Goal: Transaction & Acquisition: Purchase product/service

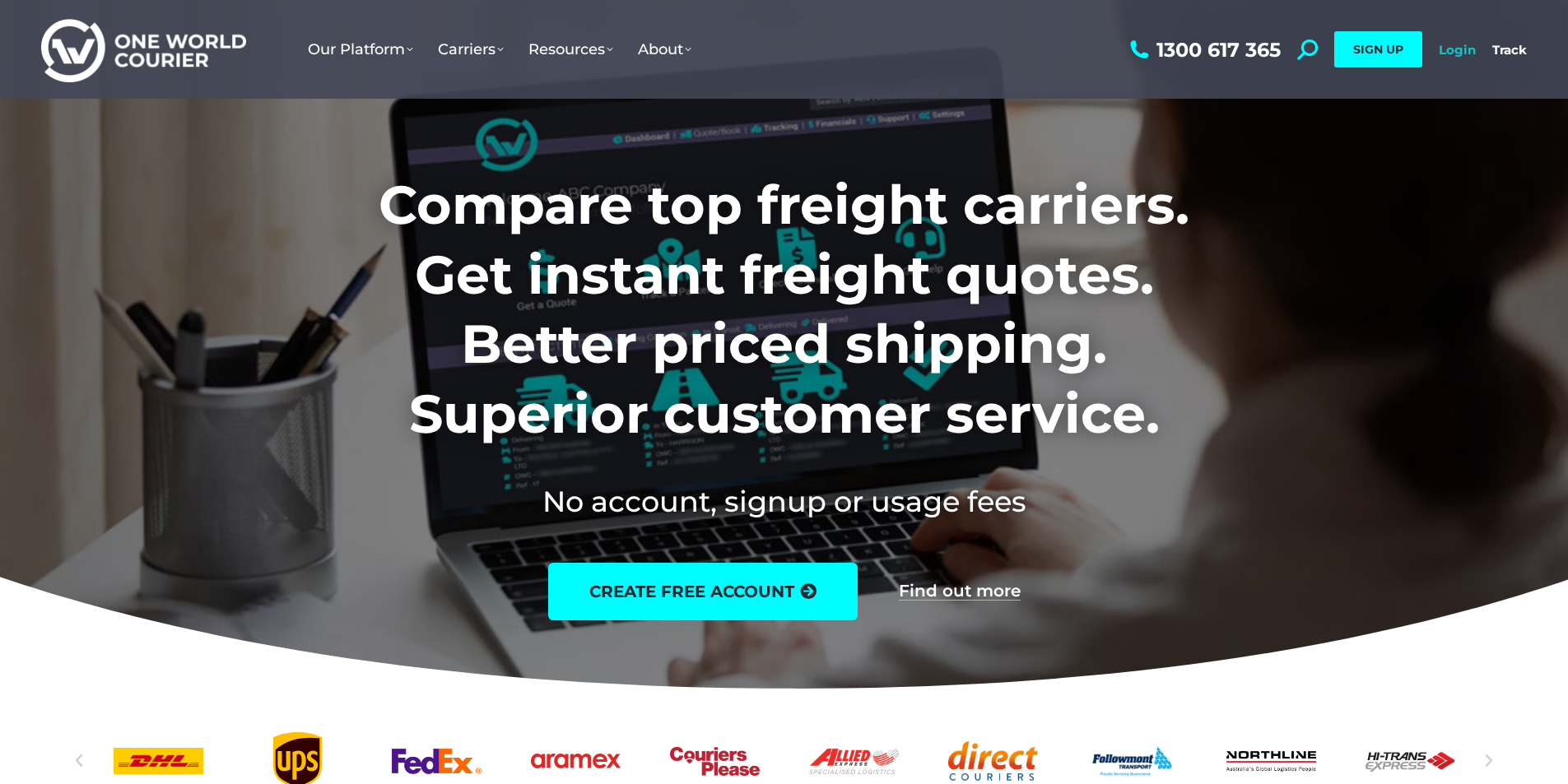
click at [1475, 50] on link "Login" at bounding box center [1457, 50] width 37 height 16
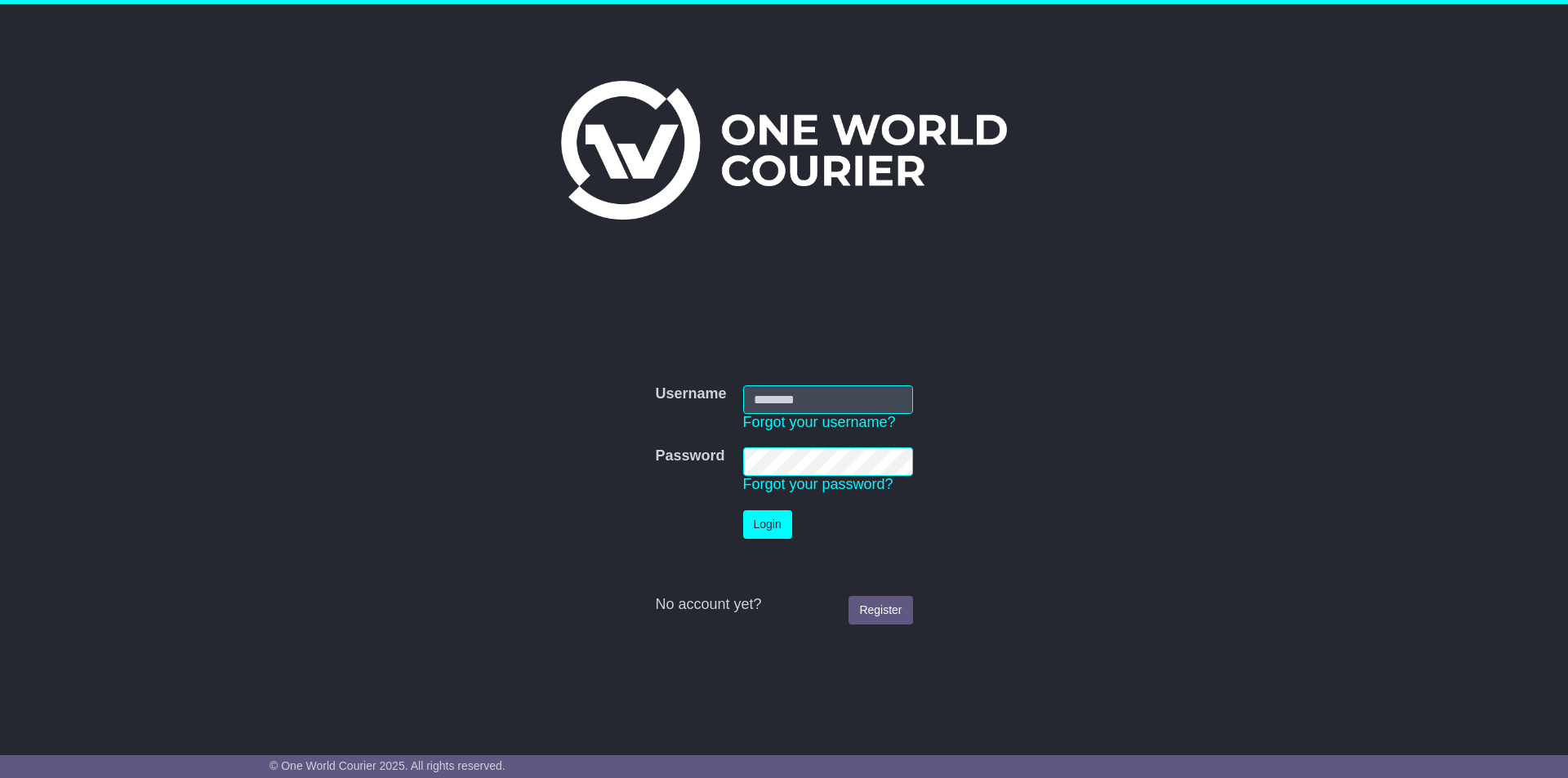
click at [755, 408] on input "Username" at bounding box center [828, 400] width 170 height 29
type input "**********"
click at [747, 523] on button "Login" at bounding box center [768, 524] width 49 height 29
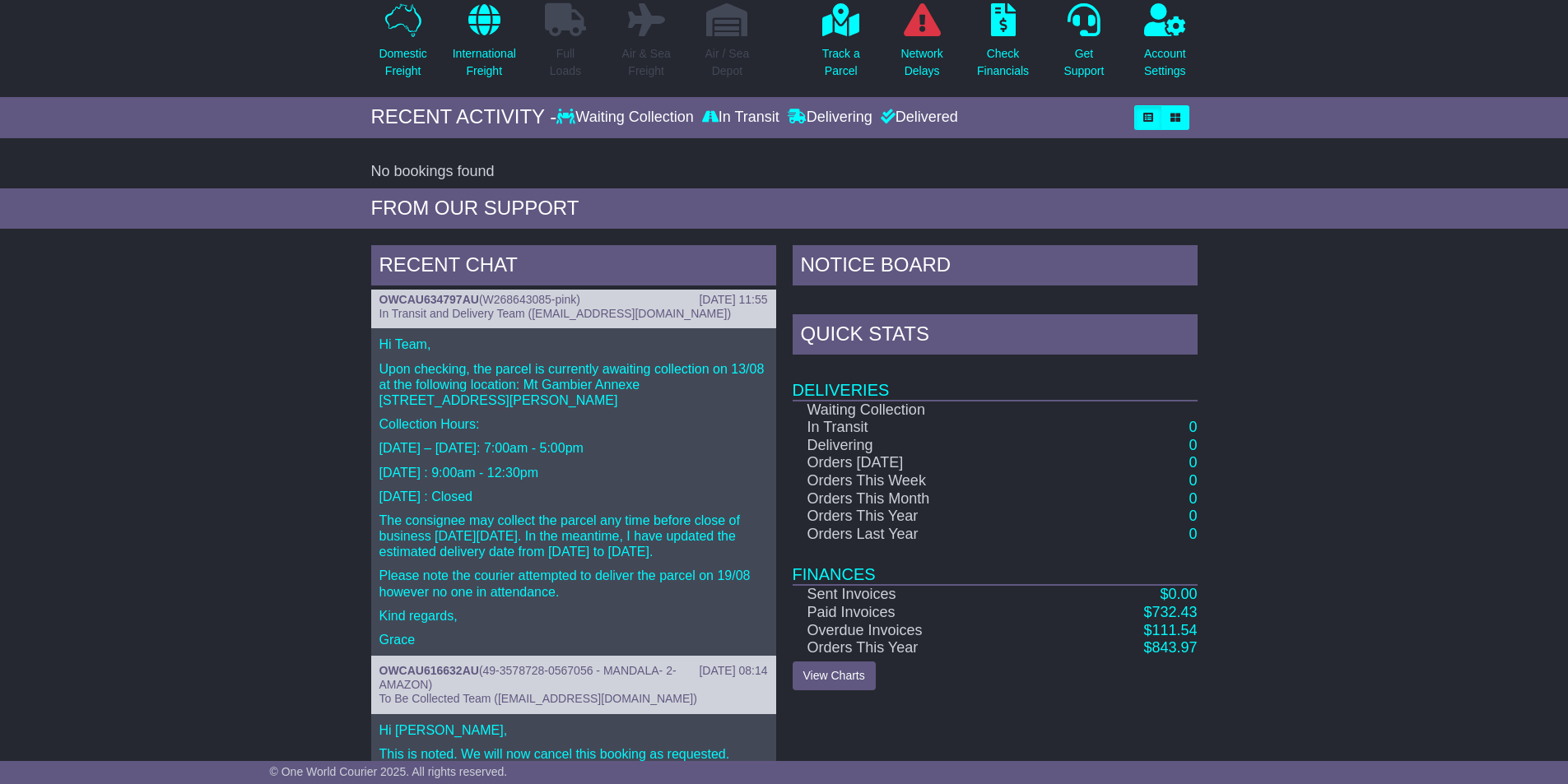
scroll to position [4, 0]
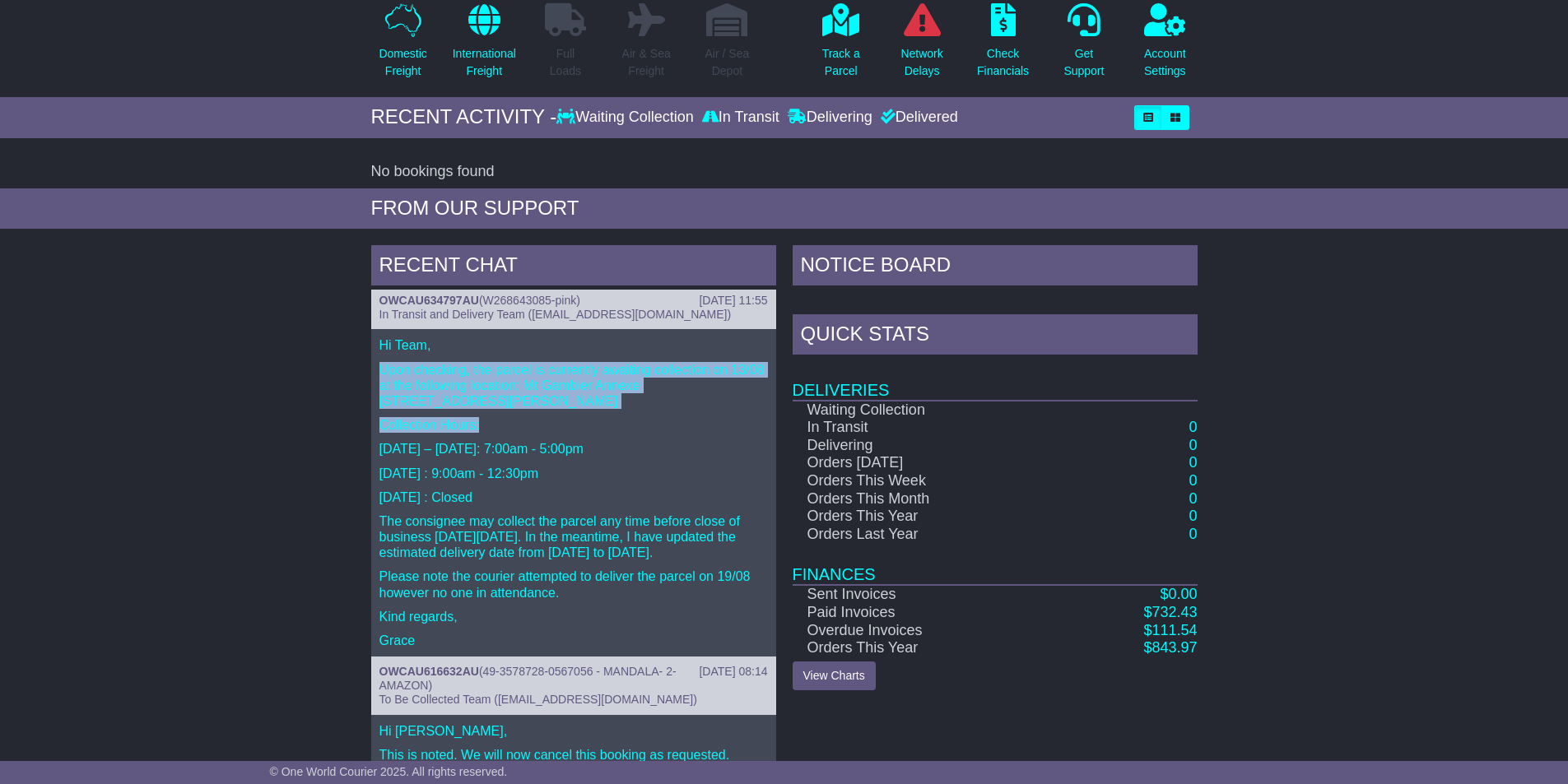
drag, startPoint x: 366, startPoint y: 370, endPoint x: 496, endPoint y: 426, distance: 141.5
click at [495, 426] on div "RECENT CHAT [DATE] 11:55 OWCAU634797AU ( W268643085-pink ) In Transit and Deliv…" at bounding box center [573, 592] width 421 height 695
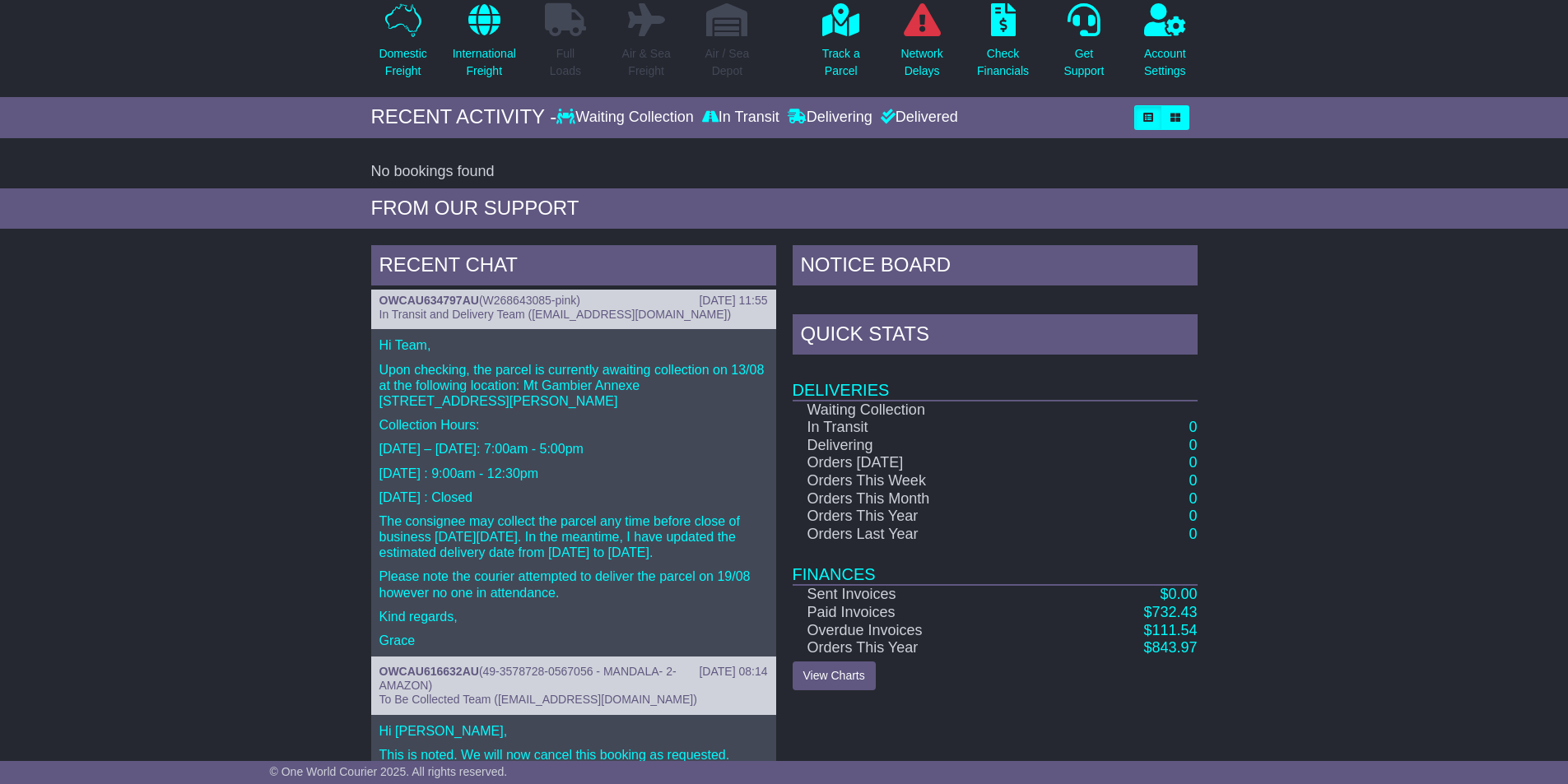
click at [509, 483] on div "Hi Team, Upon checking, the parcel is currently awaiting collection on 13/08 at…" at bounding box center [573, 493] width 405 height 327
click at [509, 515] on p "The consignee may collect the parcel any time before close of business [DATE][D…" at bounding box center [574, 538] width 389 height 48
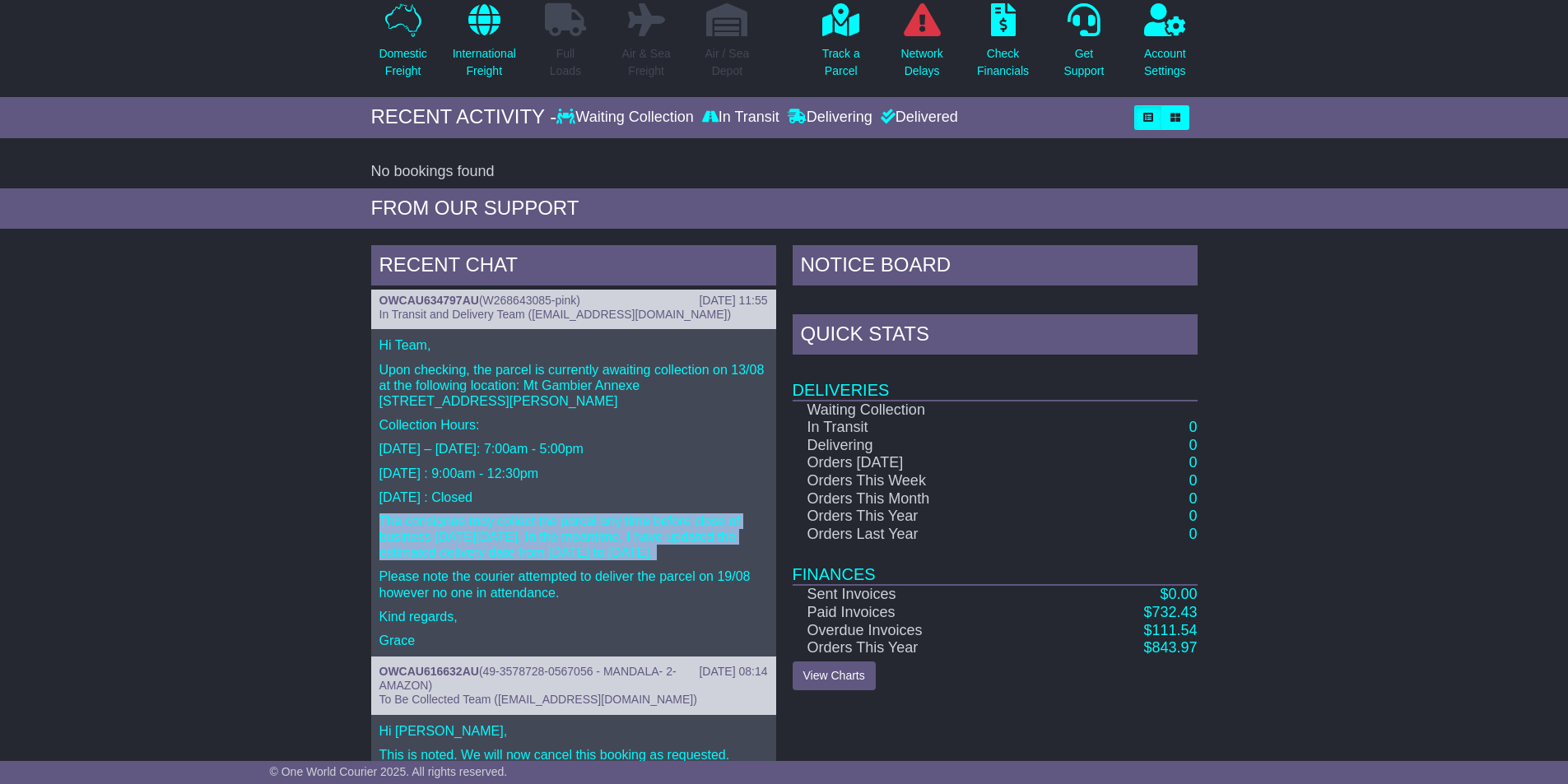
click at [509, 515] on p "The consignee may collect the parcel any time before close of business [DATE][D…" at bounding box center [574, 538] width 389 height 48
click at [508, 544] on p "The consignee may collect the parcel any time before close of business [DATE][D…" at bounding box center [574, 538] width 389 height 48
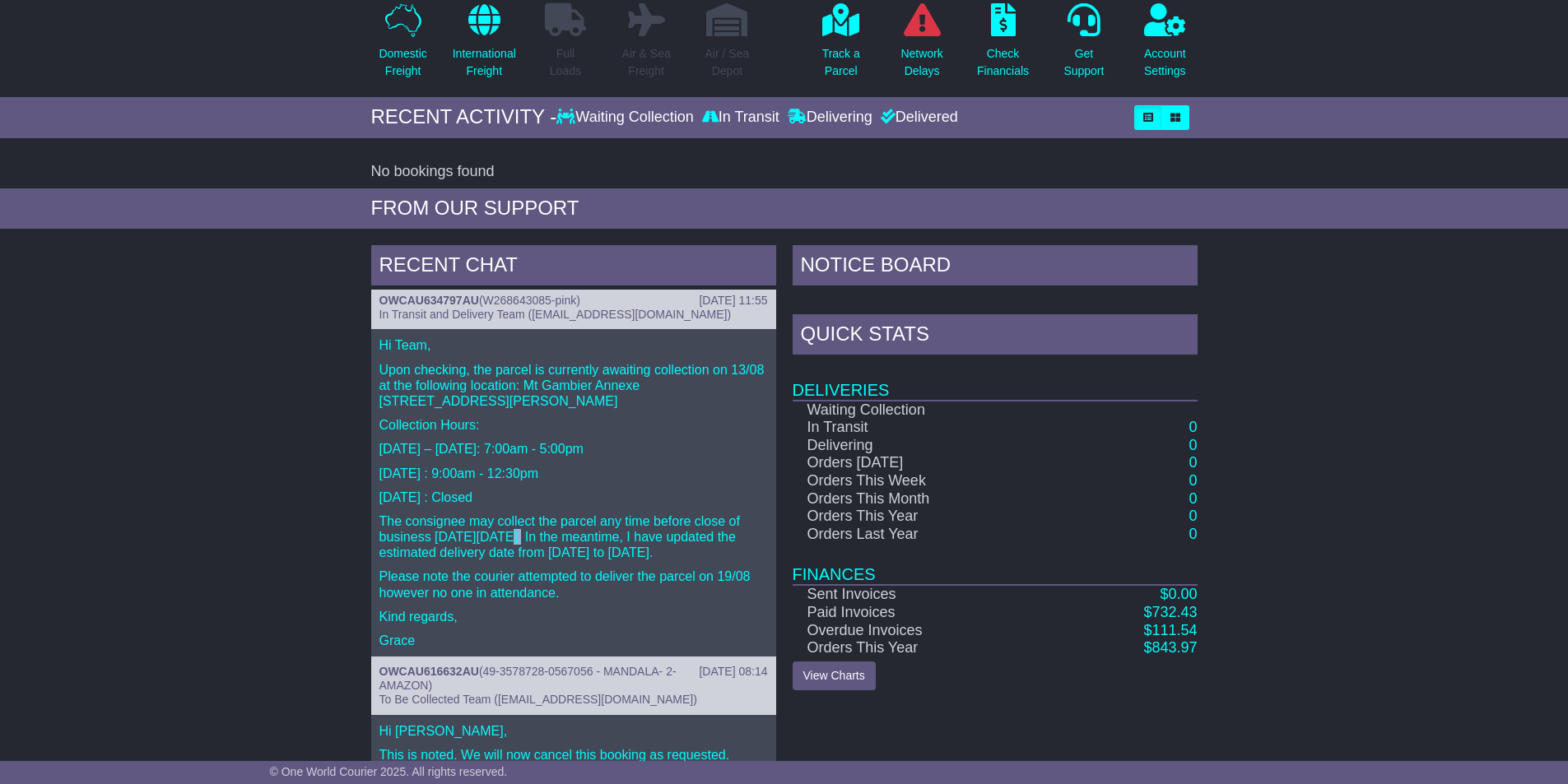
click at [508, 544] on p "The consignee may collect the parcel any time before close of business [DATE][D…" at bounding box center [574, 538] width 389 height 48
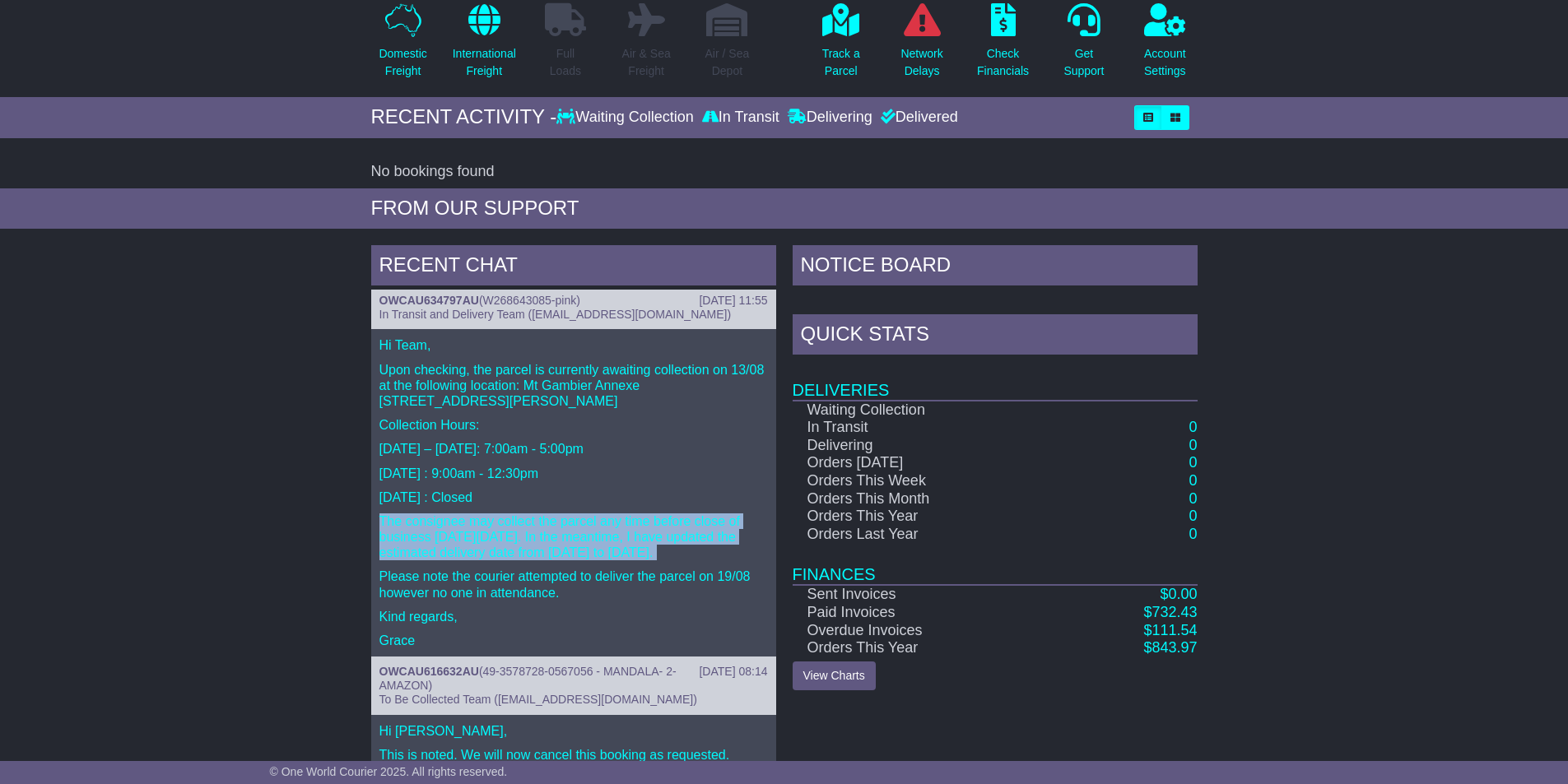
click at [508, 544] on p "The consignee may collect the parcel any time before close of business [DATE][D…" at bounding box center [574, 538] width 389 height 48
click at [508, 544] on p "The consignee may collect the parcel any time before close of business on Tuesd…" at bounding box center [574, 538] width 389 height 48
click at [565, 532] on p "The consignee may collect the parcel any time before close of business on Tuesd…" at bounding box center [574, 538] width 389 height 48
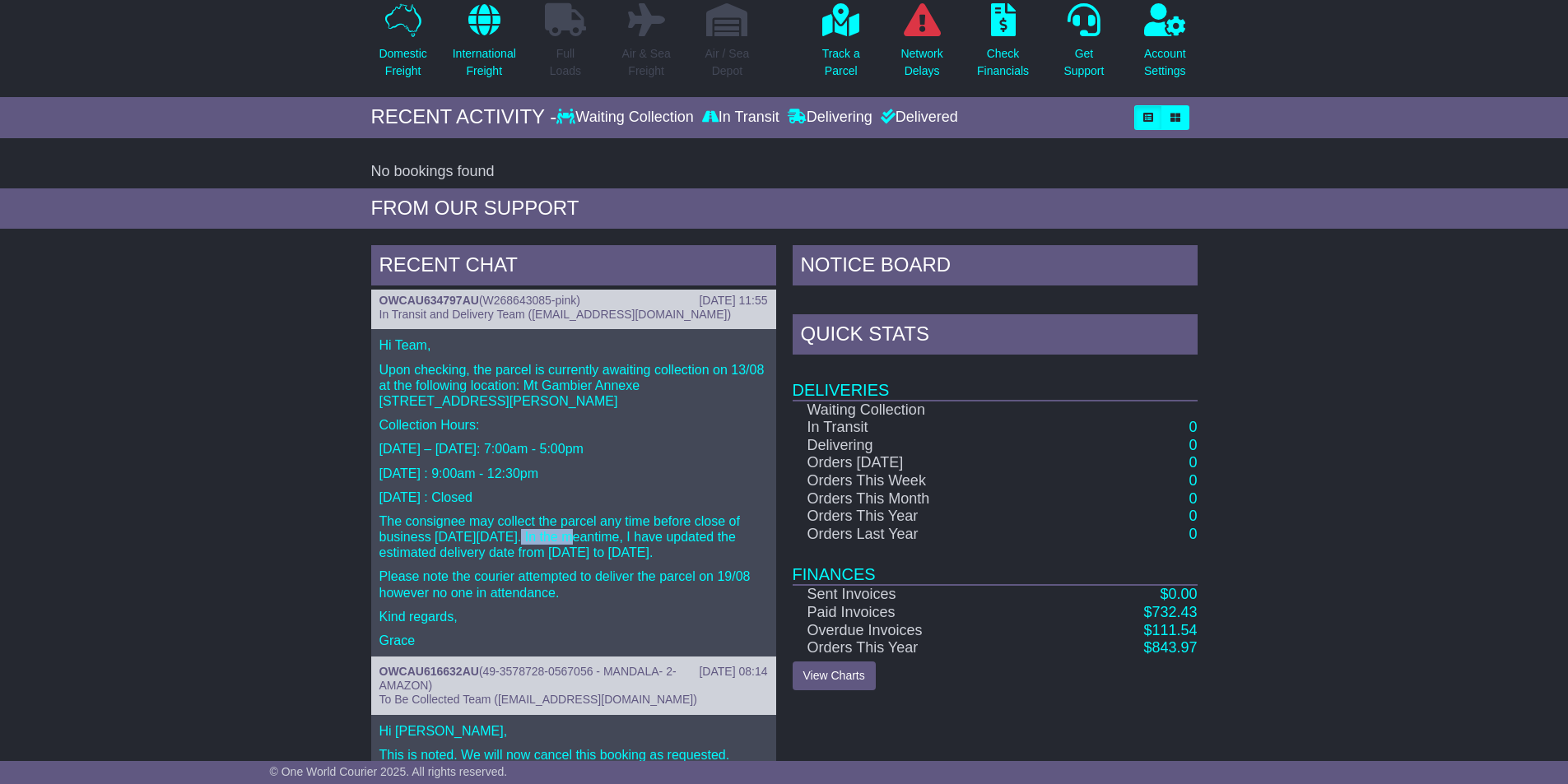
click at [565, 532] on p "The consignee may collect the parcel any time before close of business on Tuesd…" at bounding box center [574, 538] width 389 height 48
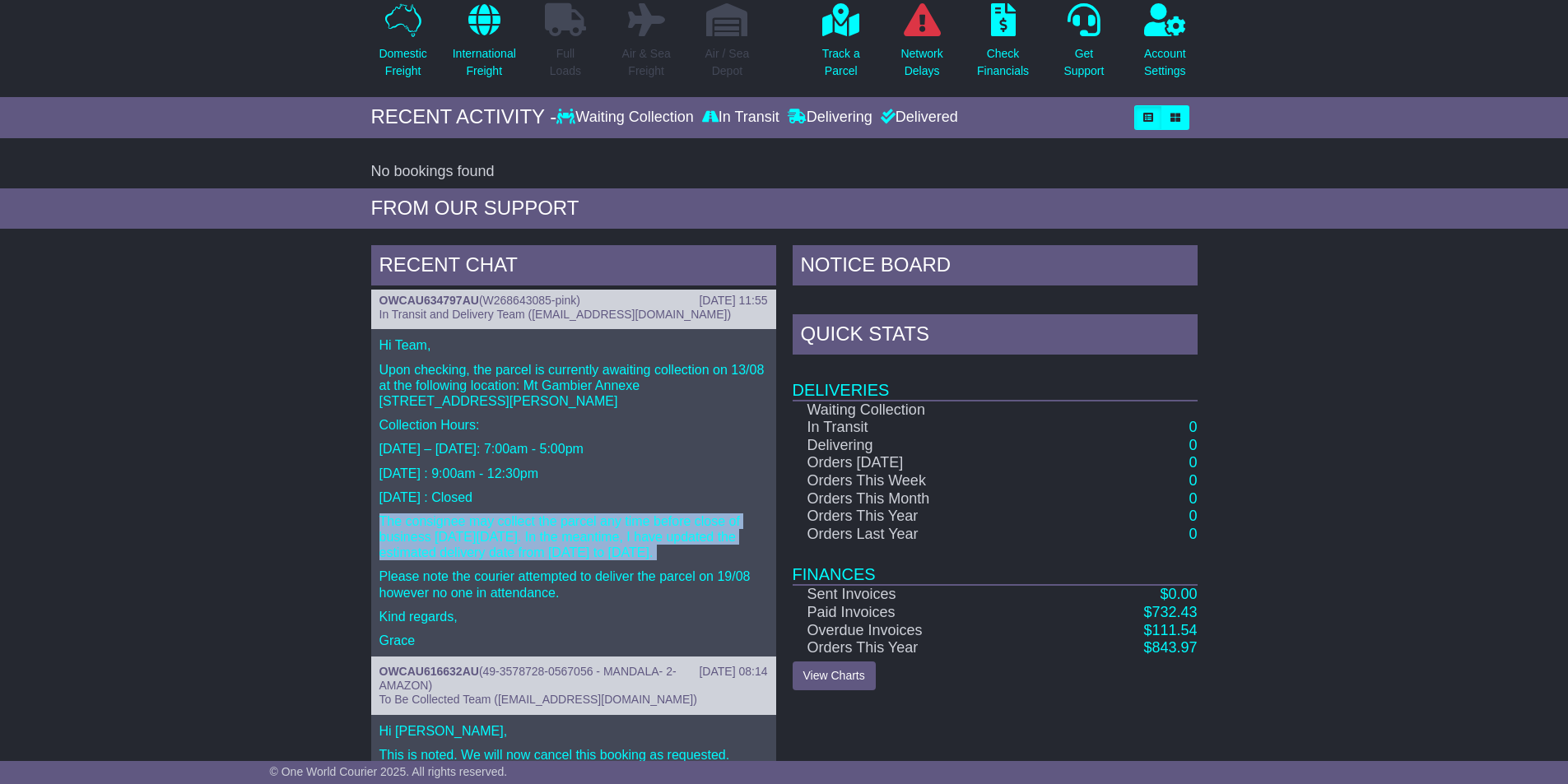
click at [565, 532] on p "The consignee may collect the parcel any time before close of business on Tuesd…" at bounding box center [574, 538] width 389 height 48
click at [571, 554] on p "The consignee may collect the parcel any time before close of business on Tuesd…" at bounding box center [574, 538] width 389 height 48
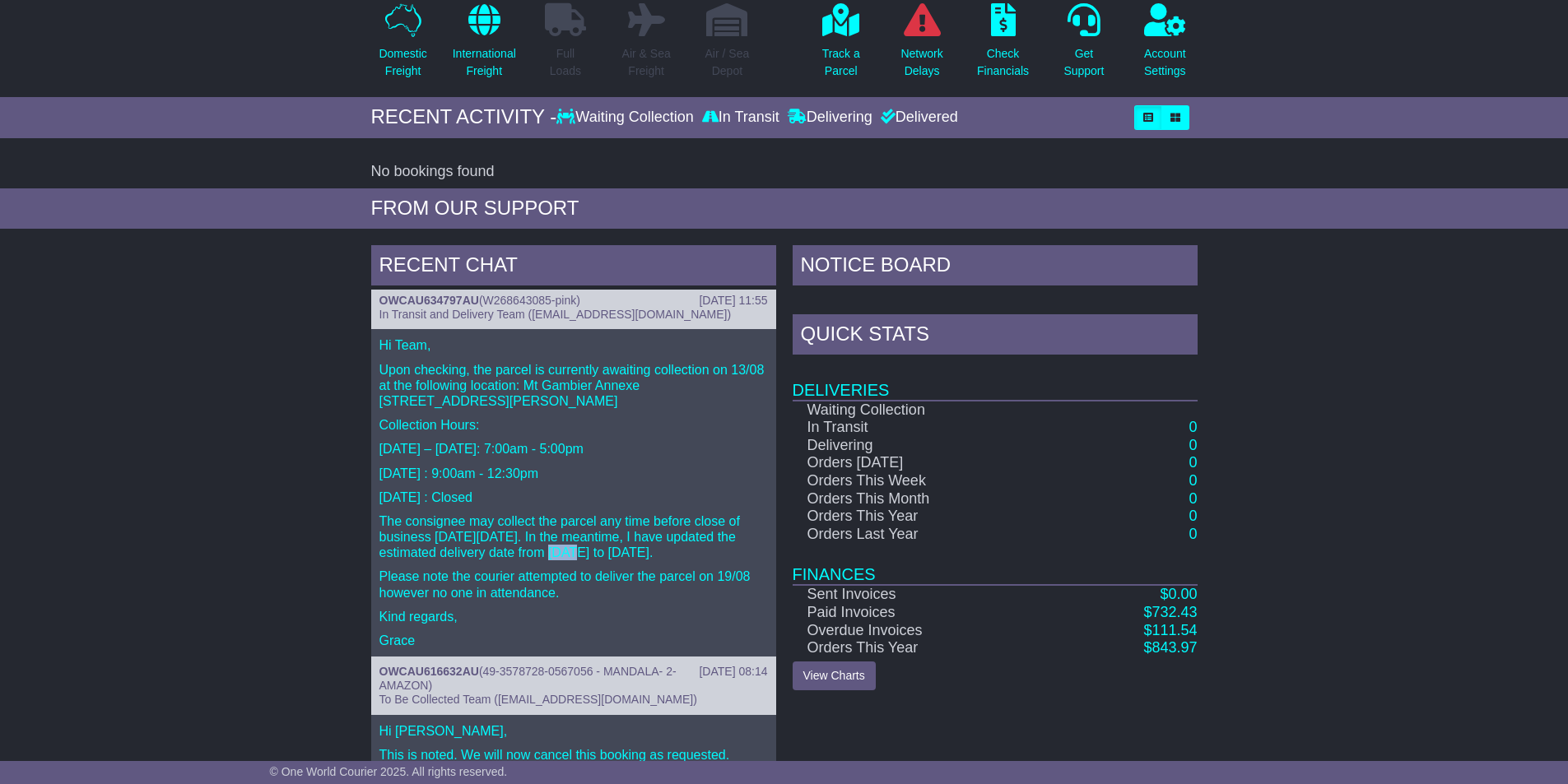
click at [567, 553] on p "The consignee may collect the parcel any time before close of business on Tuesd…" at bounding box center [574, 538] width 389 height 48
click at [566, 552] on p "The consignee may collect the parcel any time before close of business on Tuesd…" at bounding box center [574, 538] width 389 height 48
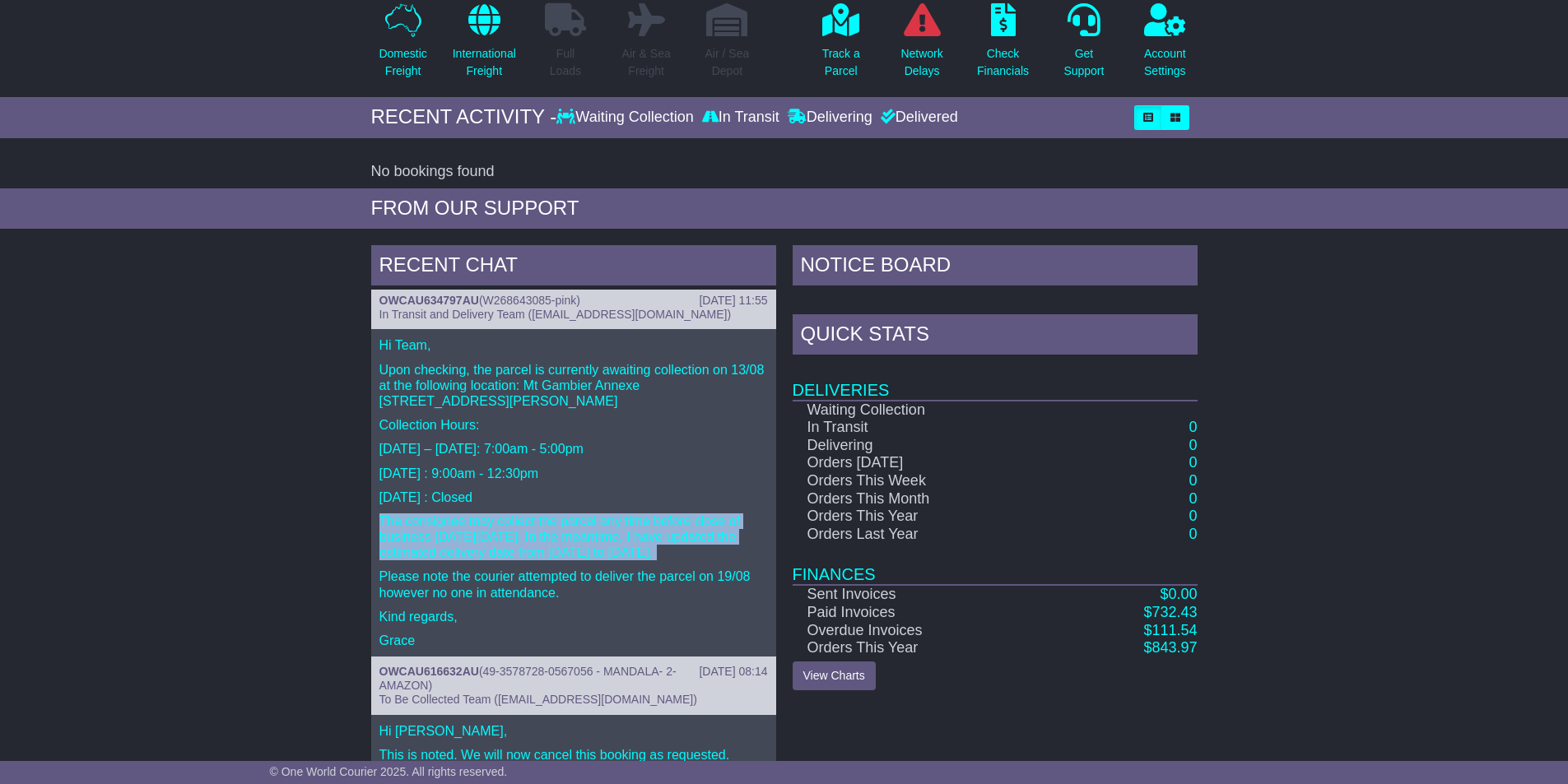
click at [566, 552] on p "The consignee may collect the parcel any time before close of business on Tuesd…" at bounding box center [574, 538] width 389 height 48
click at [549, 538] on p "The consignee may collect the parcel any time before close of business on Tuesd…" at bounding box center [574, 538] width 389 height 48
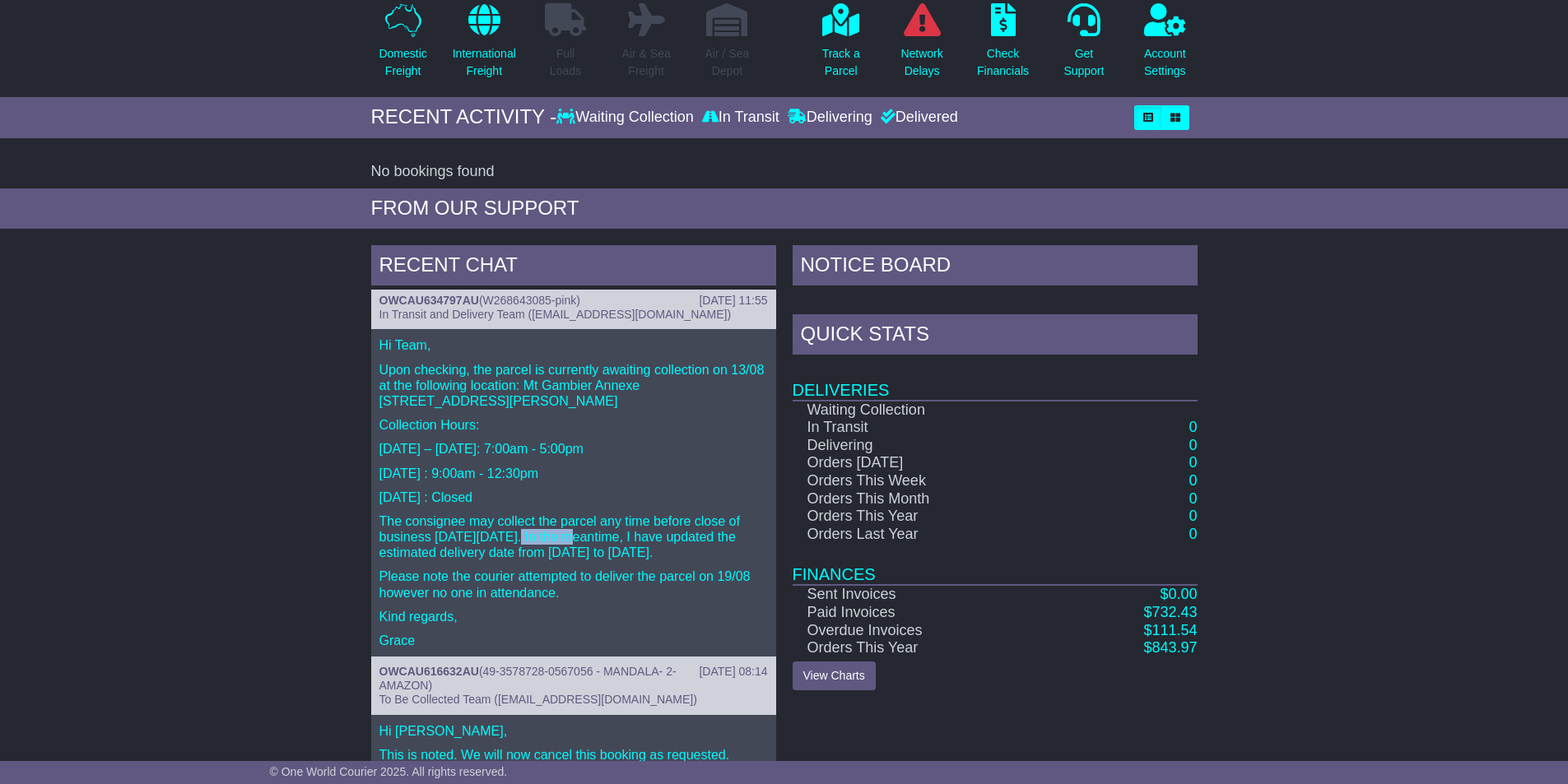
click at [549, 538] on p "The consignee may collect the parcel any time before close of business on Tuesd…" at bounding box center [574, 538] width 389 height 48
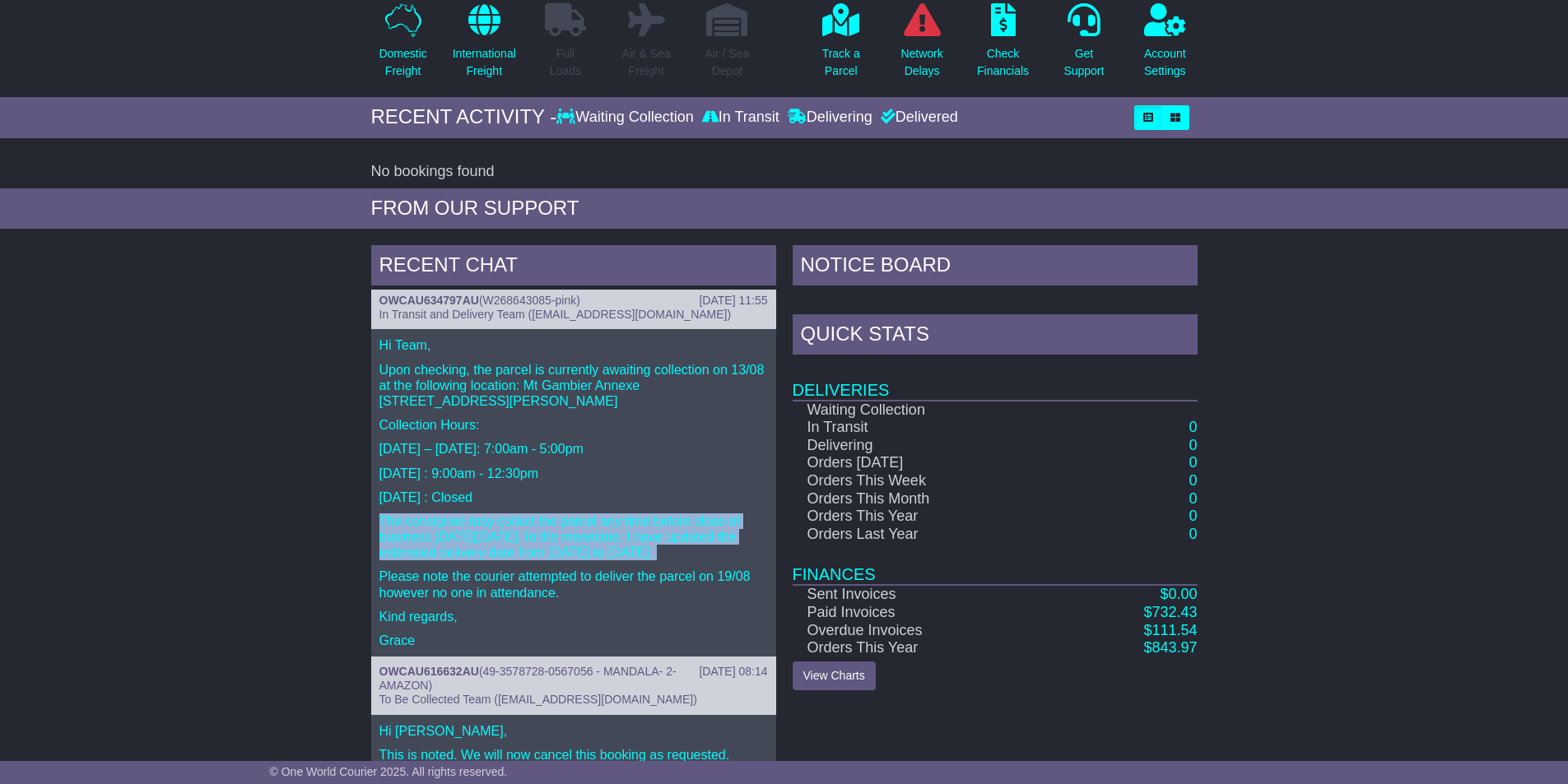
click at [549, 538] on p "The consignee may collect the parcel any time before close of business on Tuesd…" at bounding box center [574, 538] width 389 height 48
click at [565, 552] on p "The consignee may collect the parcel any time before close of business on Tuesd…" at bounding box center [574, 538] width 389 height 48
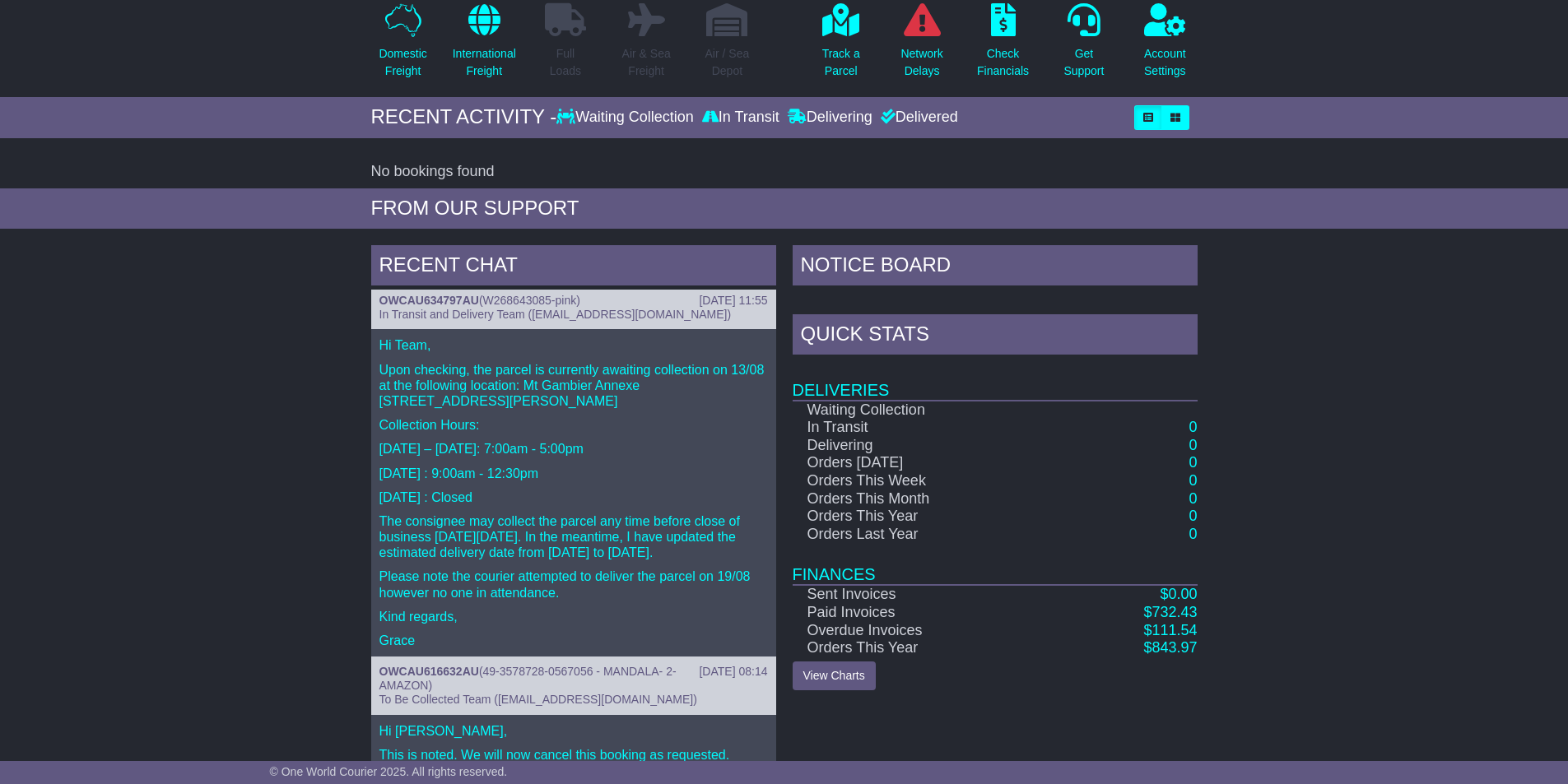
click at [723, 551] on p "The consignee may collect the parcel any time before close of business on Tuesd…" at bounding box center [574, 538] width 389 height 48
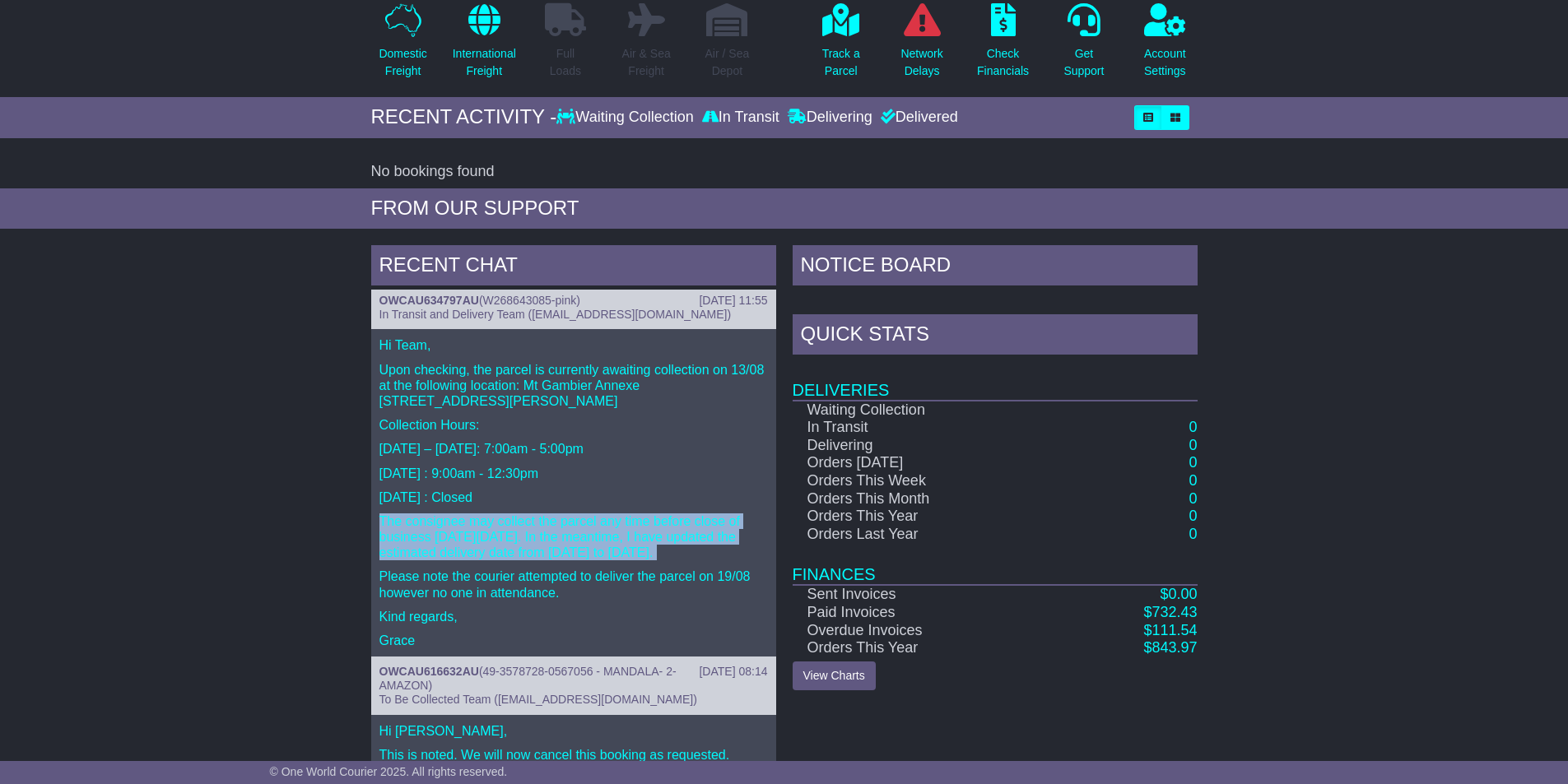
click at [723, 551] on p "The consignee may collect the parcel any time before close of business on Tuesd…" at bounding box center [574, 538] width 389 height 48
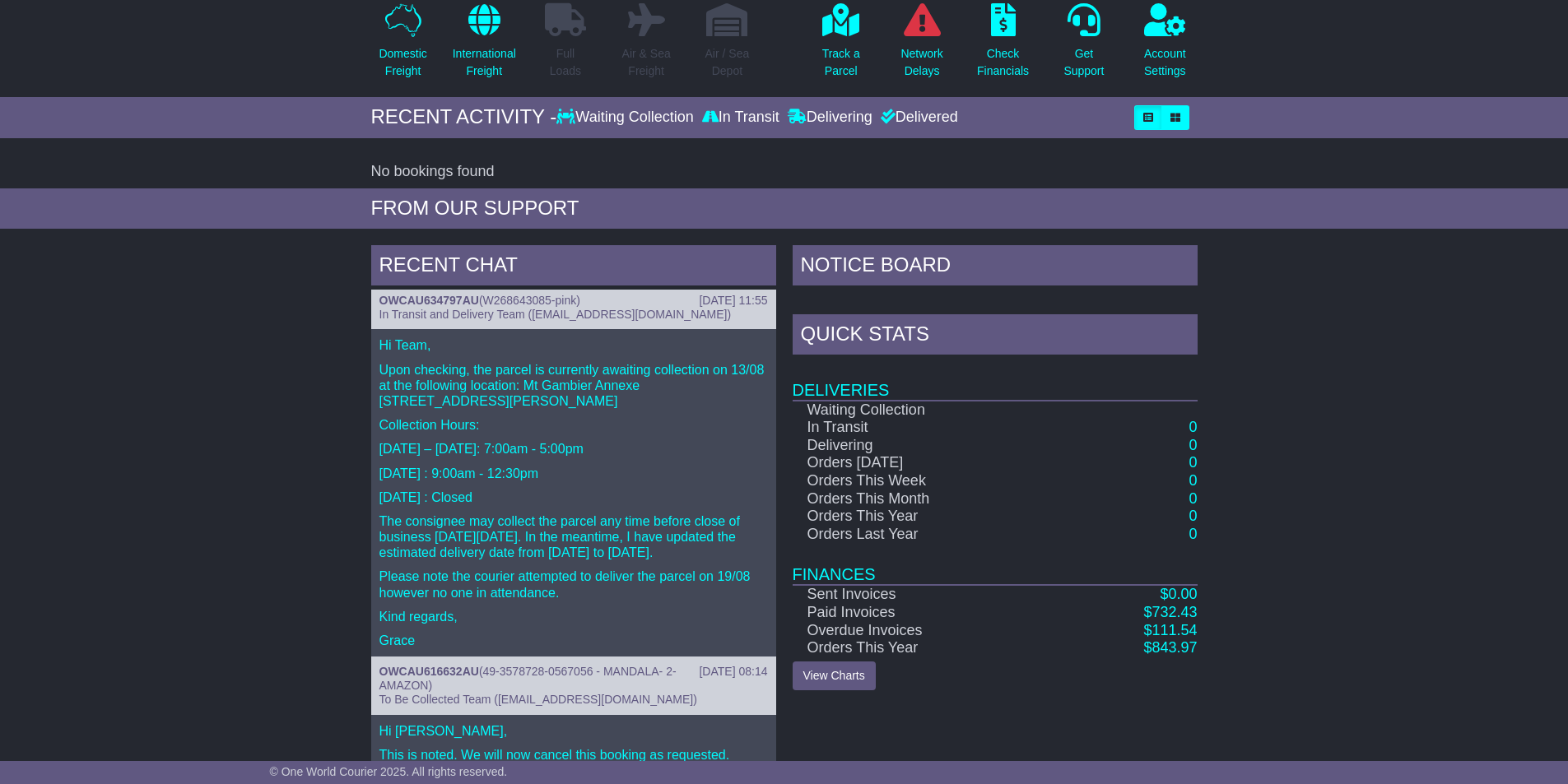
click at [641, 572] on p "Please note the courier attempted to deliver the parcel on 19/08 however no one…" at bounding box center [574, 584] width 389 height 31
click at [640, 576] on p "Please note the courier attempted to deliver the parcel on 19/08 however no one…" at bounding box center [574, 584] width 389 height 31
click at [487, 294] on span "W268643085-pink" at bounding box center [530, 300] width 94 height 13
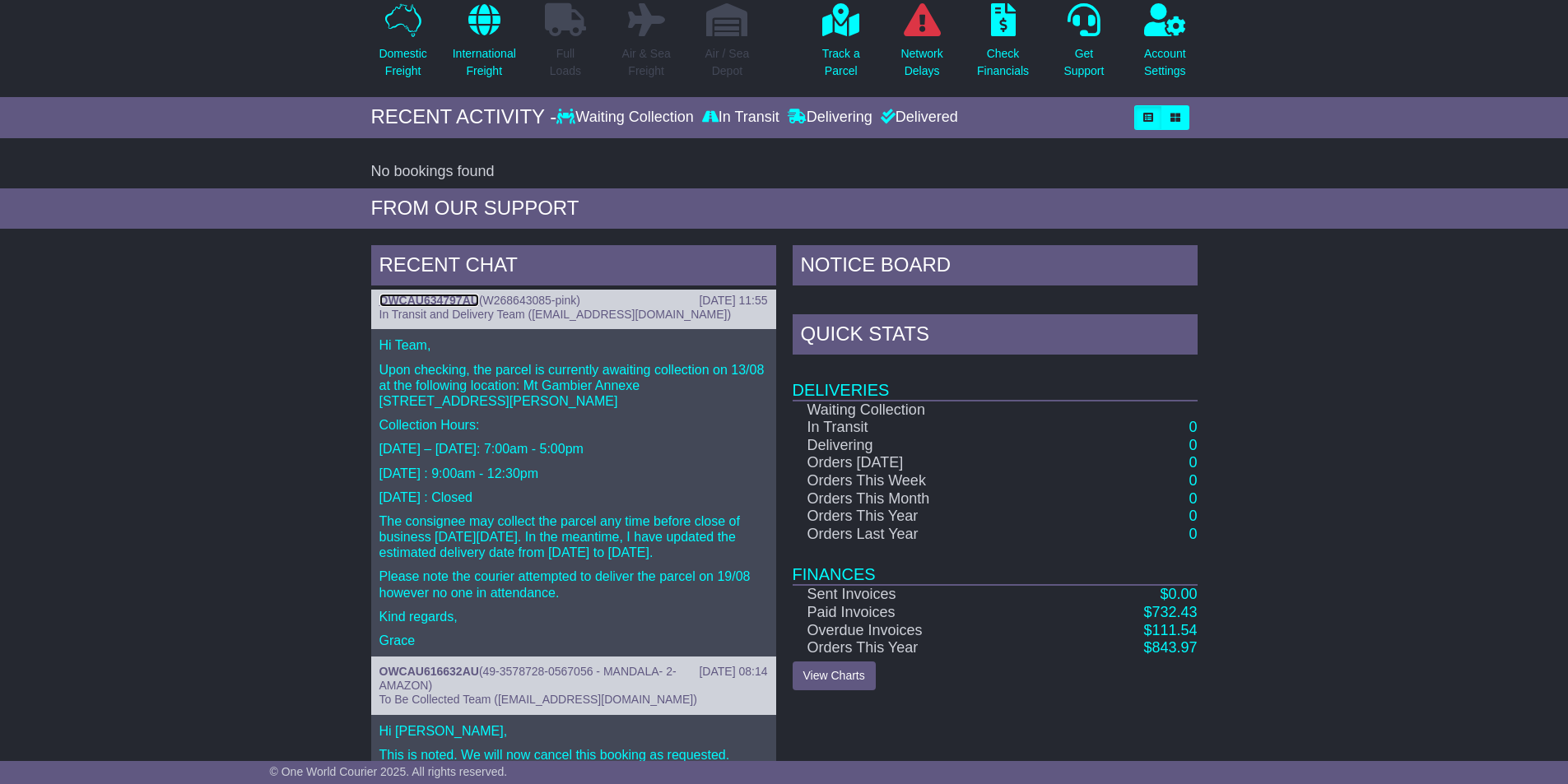
click at [426, 299] on link "OWCAU634797AU" at bounding box center [429, 300] width 99 height 13
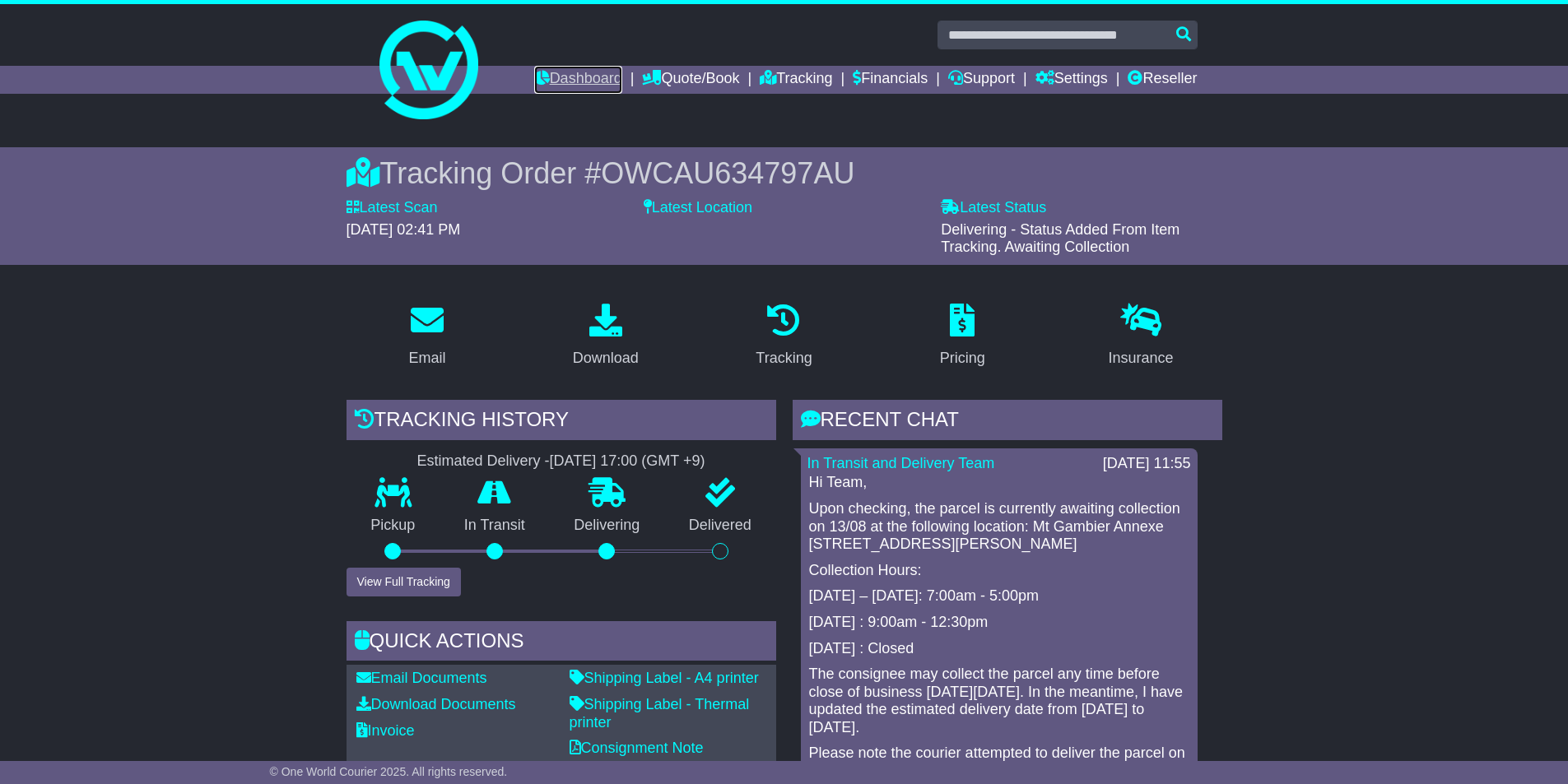
click at [551, 78] on link "Dashboard" at bounding box center [578, 80] width 88 height 28
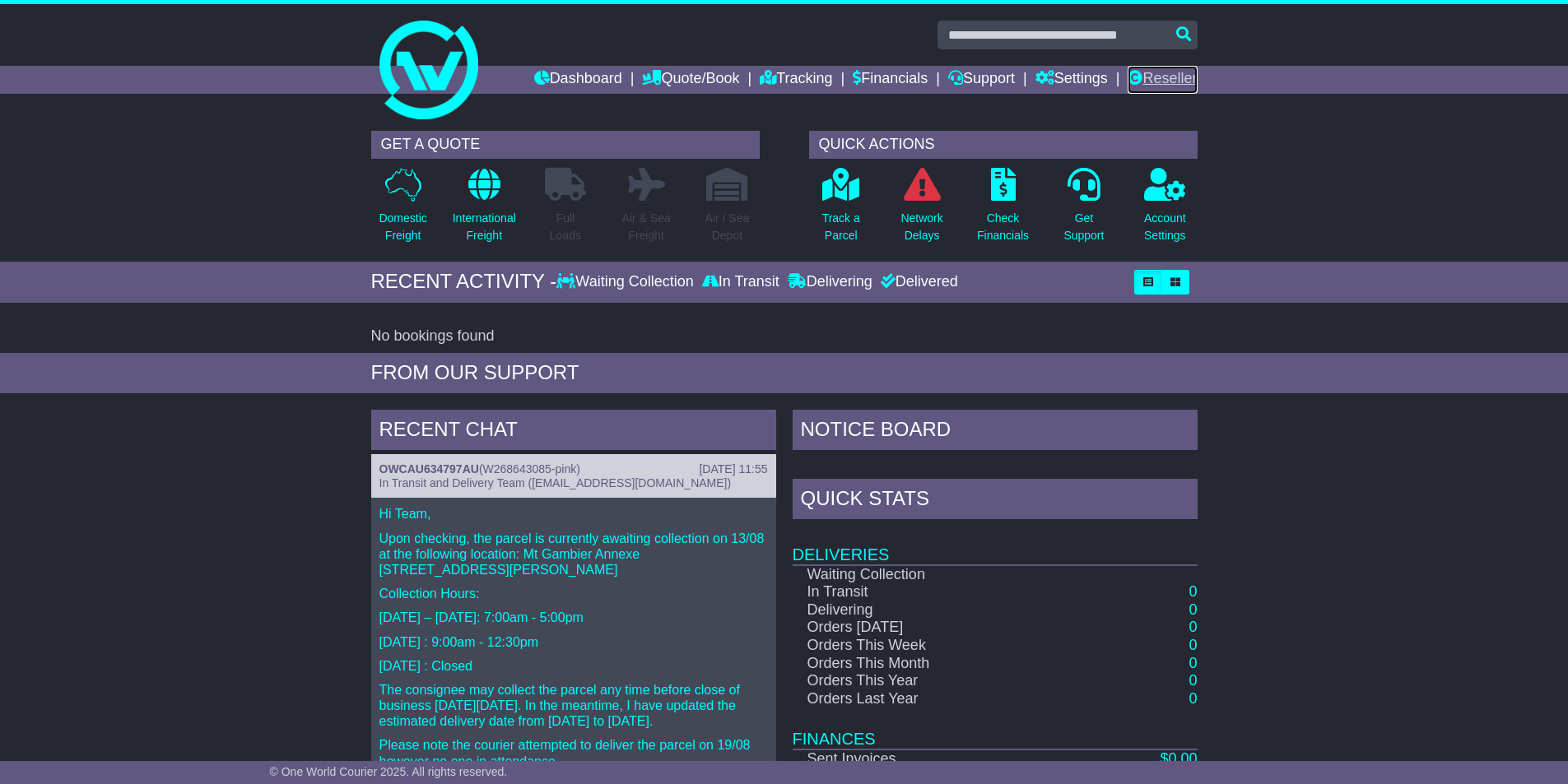
click at [1140, 78] on icon at bounding box center [1135, 78] width 15 height 15
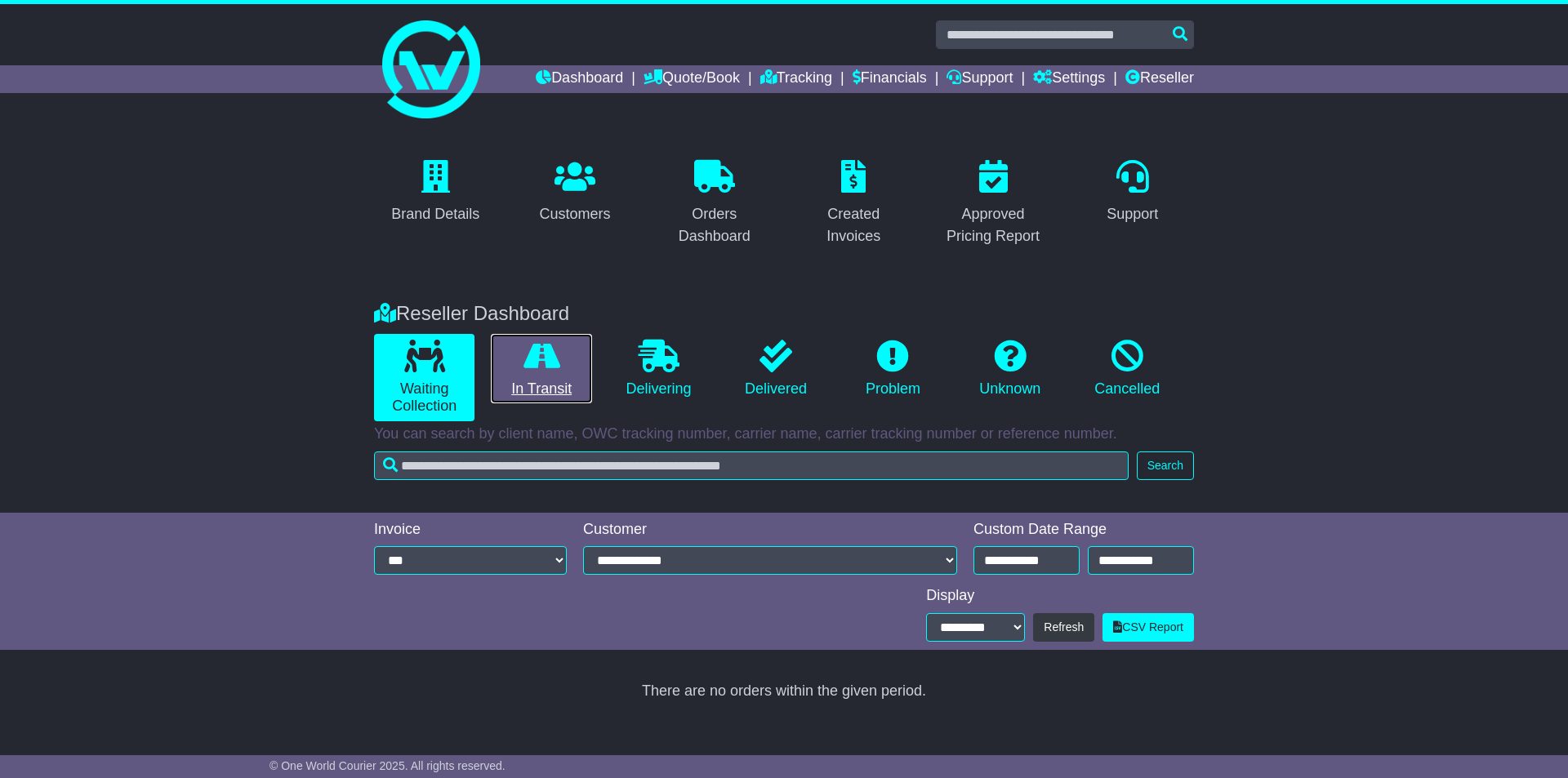
click at [533, 359] on icon at bounding box center [542, 356] width 37 height 33
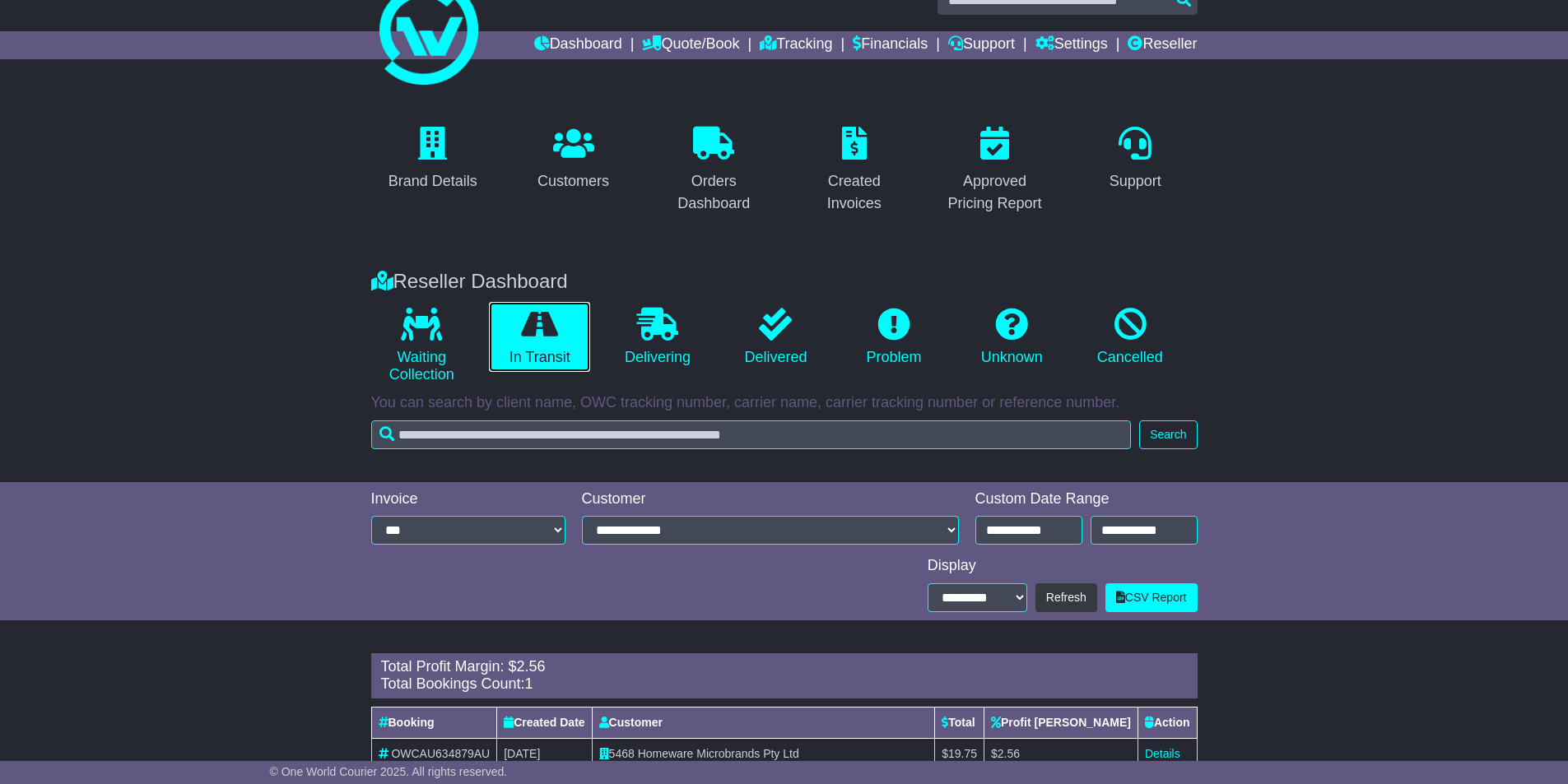
scroll to position [96, 0]
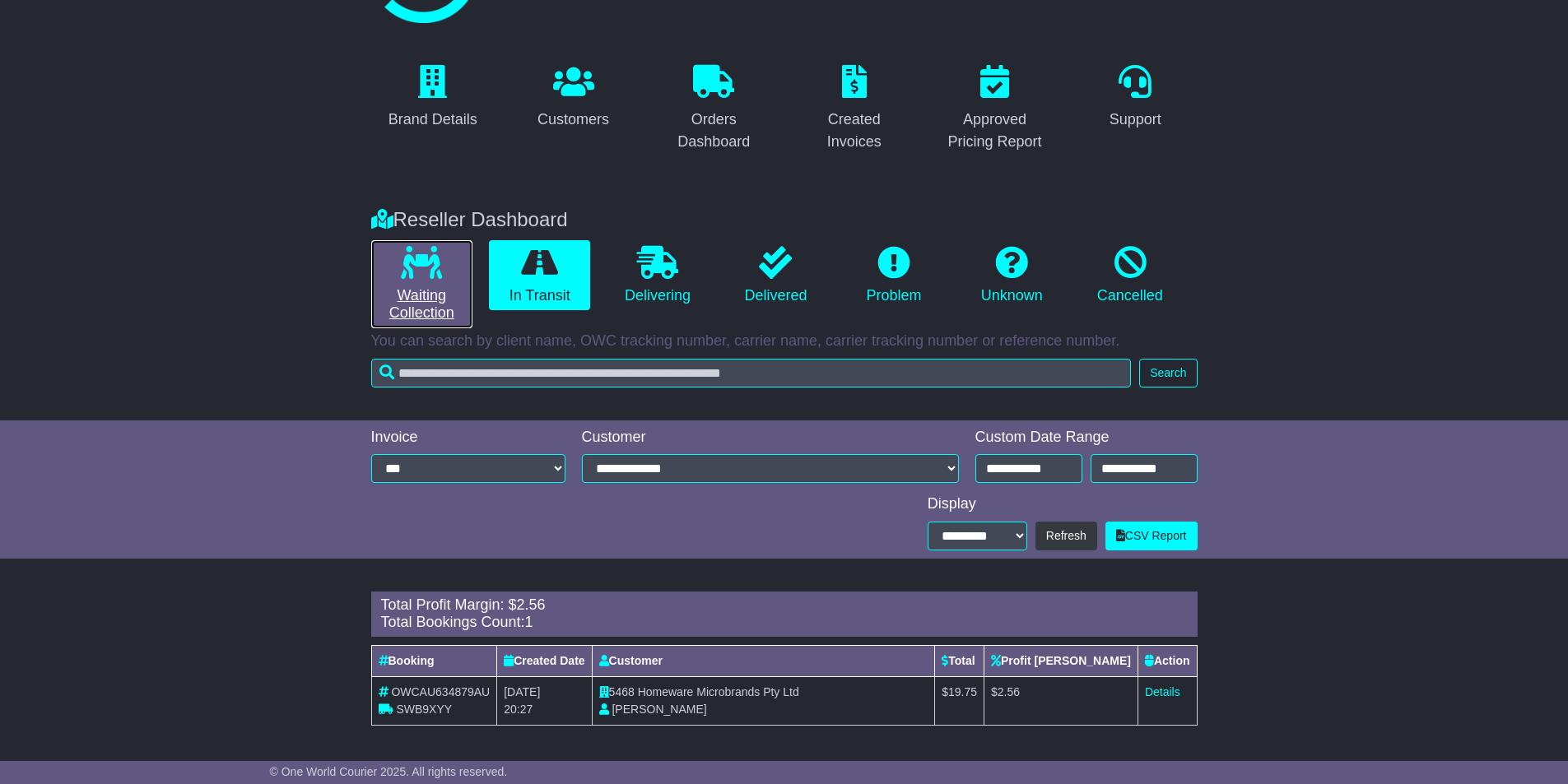
click at [400, 290] on link "Waiting Collection" at bounding box center [422, 284] width 101 height 88
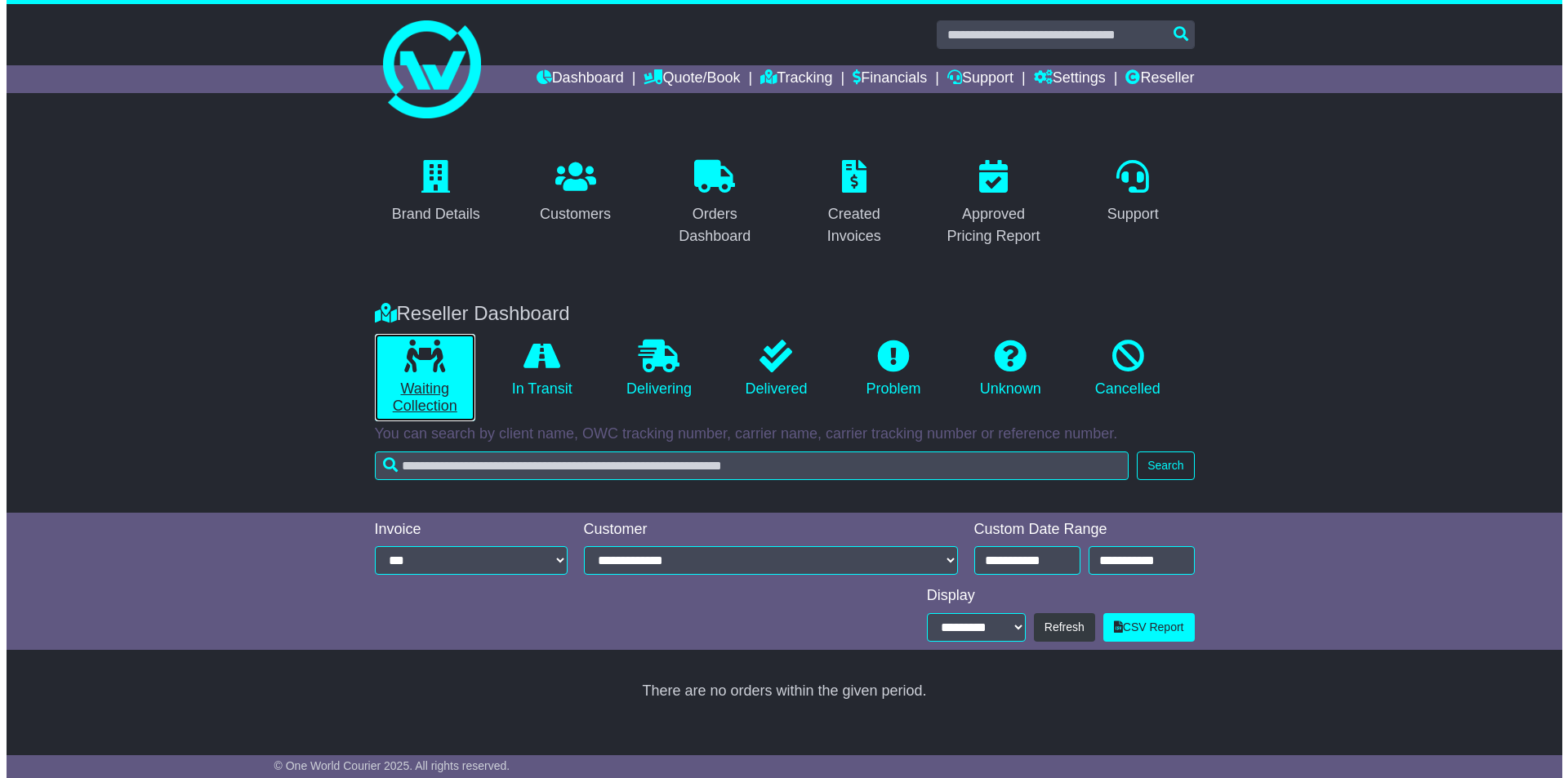
scroll to position [0, 0]
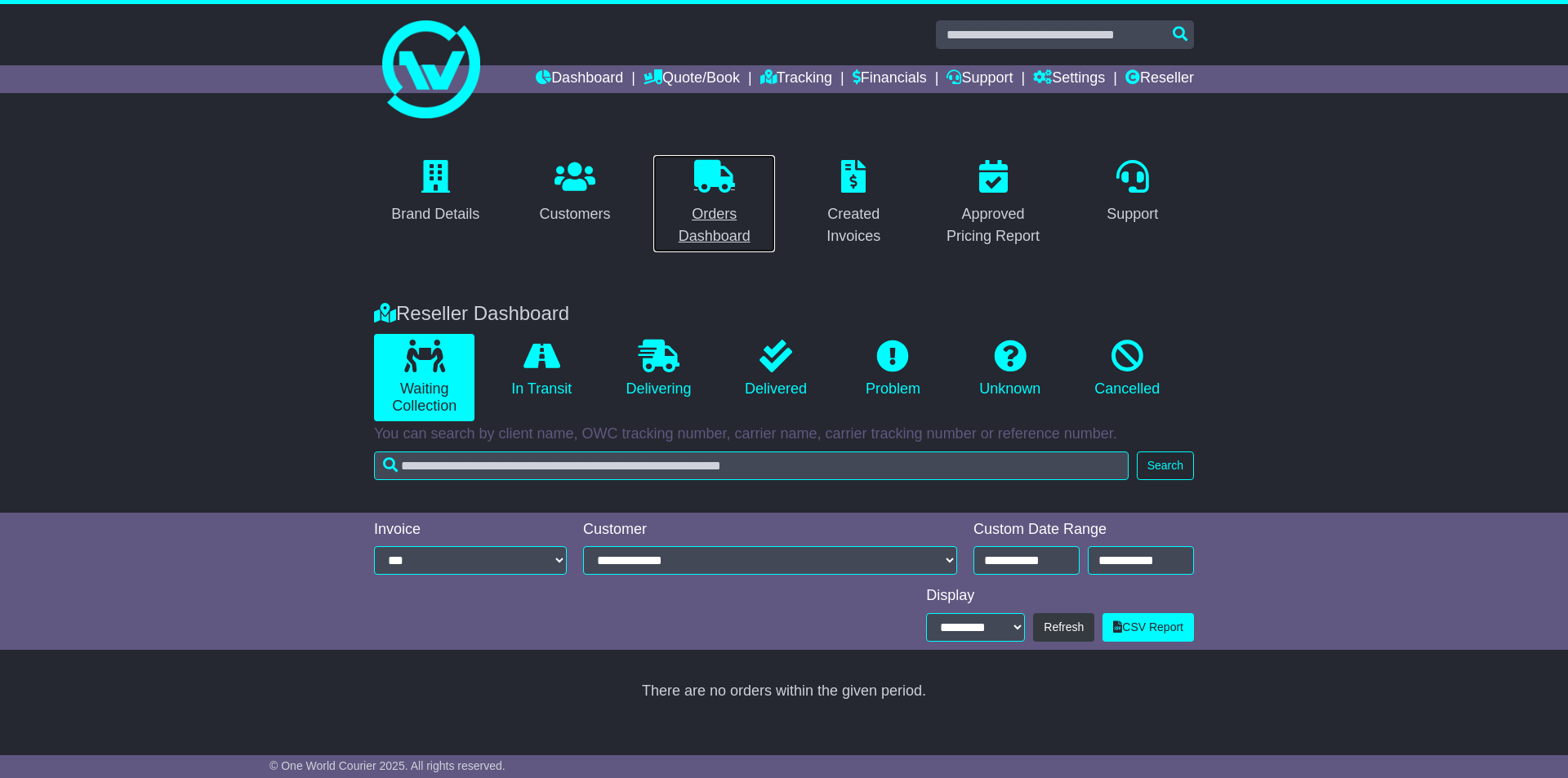
click at [712, 224] on div "Orders Dashboard" at bounding box center [714, 226] width 102 height 44
click at [1118, 626] on icon at bounding box center [1117, 627] width 9 height 11
click at [1031, 629] on select "**********" at bounding box center [986, 627] width 99 height 29
click at [1111, 657] on div "Brand Details Customers Orders Dashboard Created Invoices Approved Pricing Repo…" at bounding box center [784, 425] width 1568 height 607
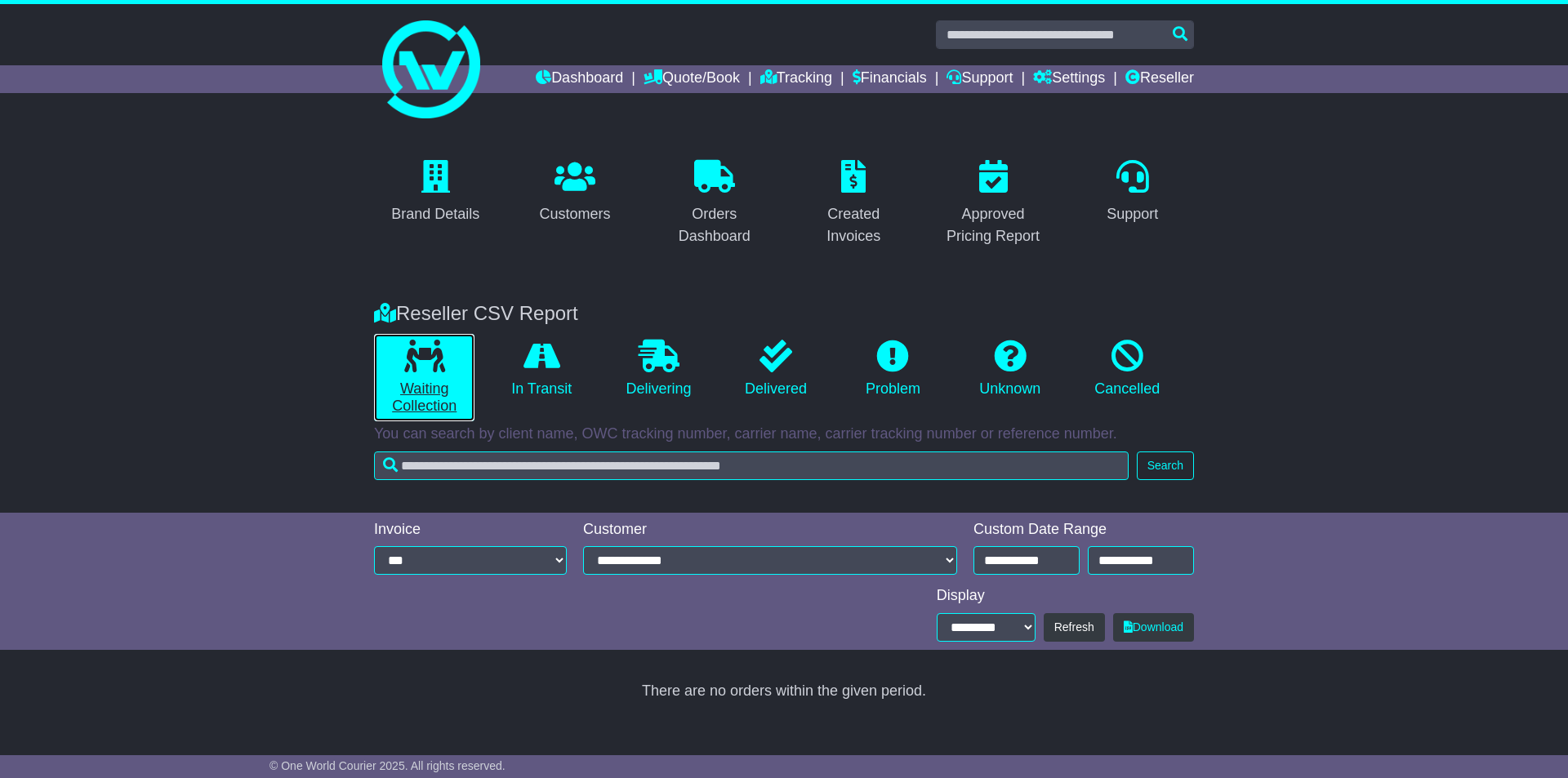
click at [434, 396] on link "Waiting Collection" at bounding box center [424, 378] width 100 height 87
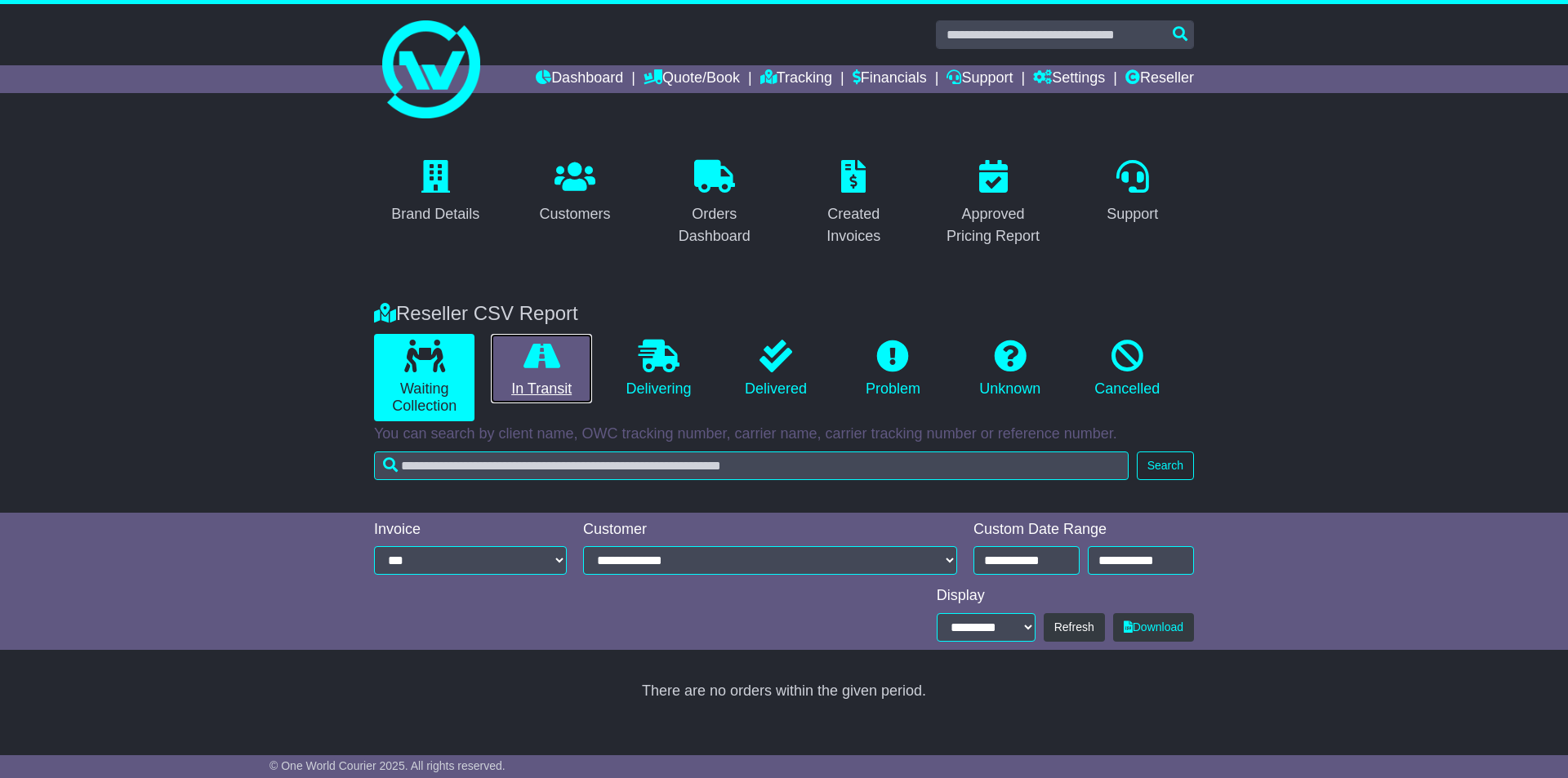
click at [570, 367] on link "In Transit" at bounding box center [541, 369] width 100 height 71
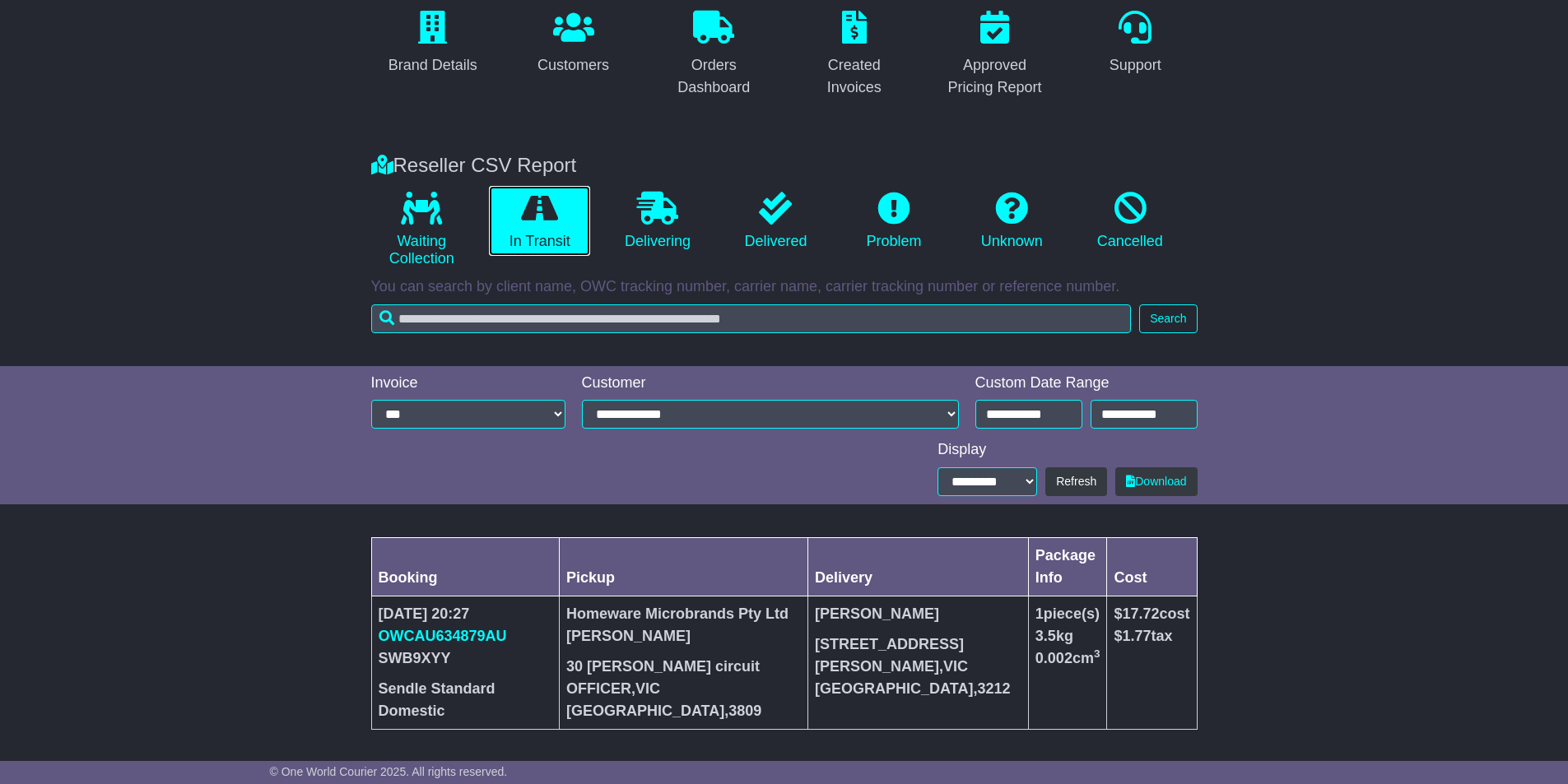
scroll to position [155, 0]
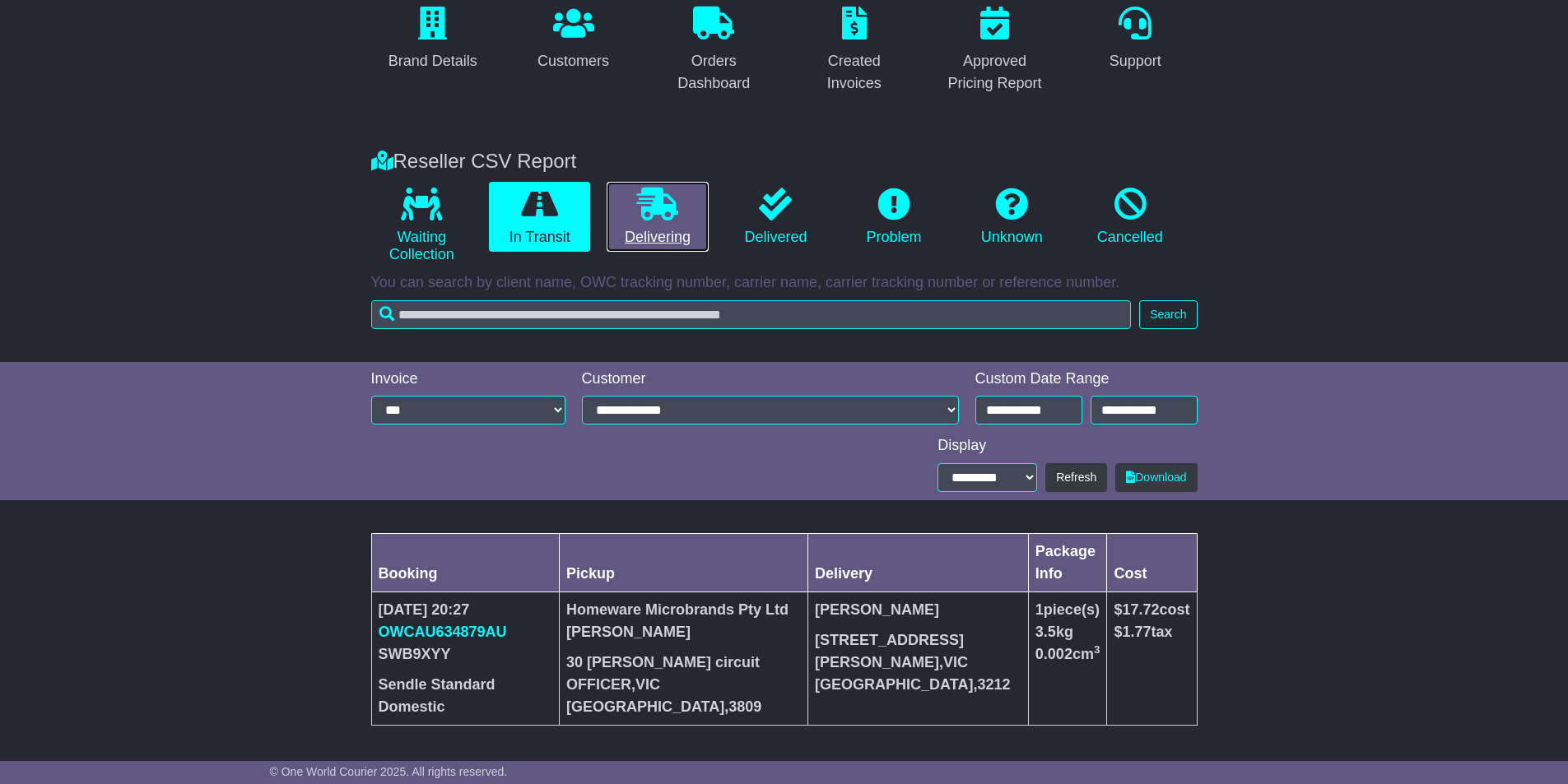
click at [617, 221] on link "Delivering" at bounding box center [657, 218] width 101 height 71
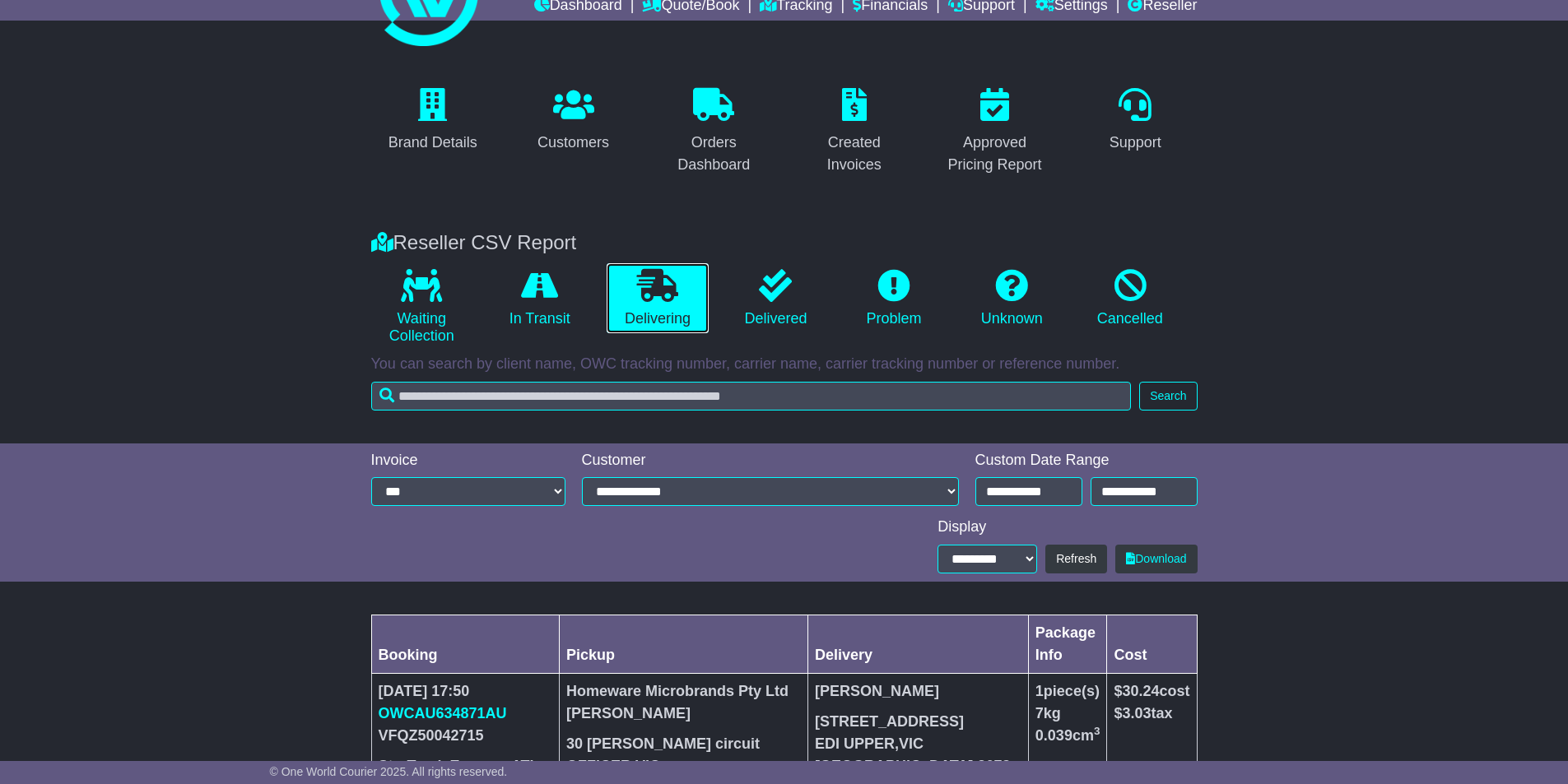
scroll to position [288, 0]
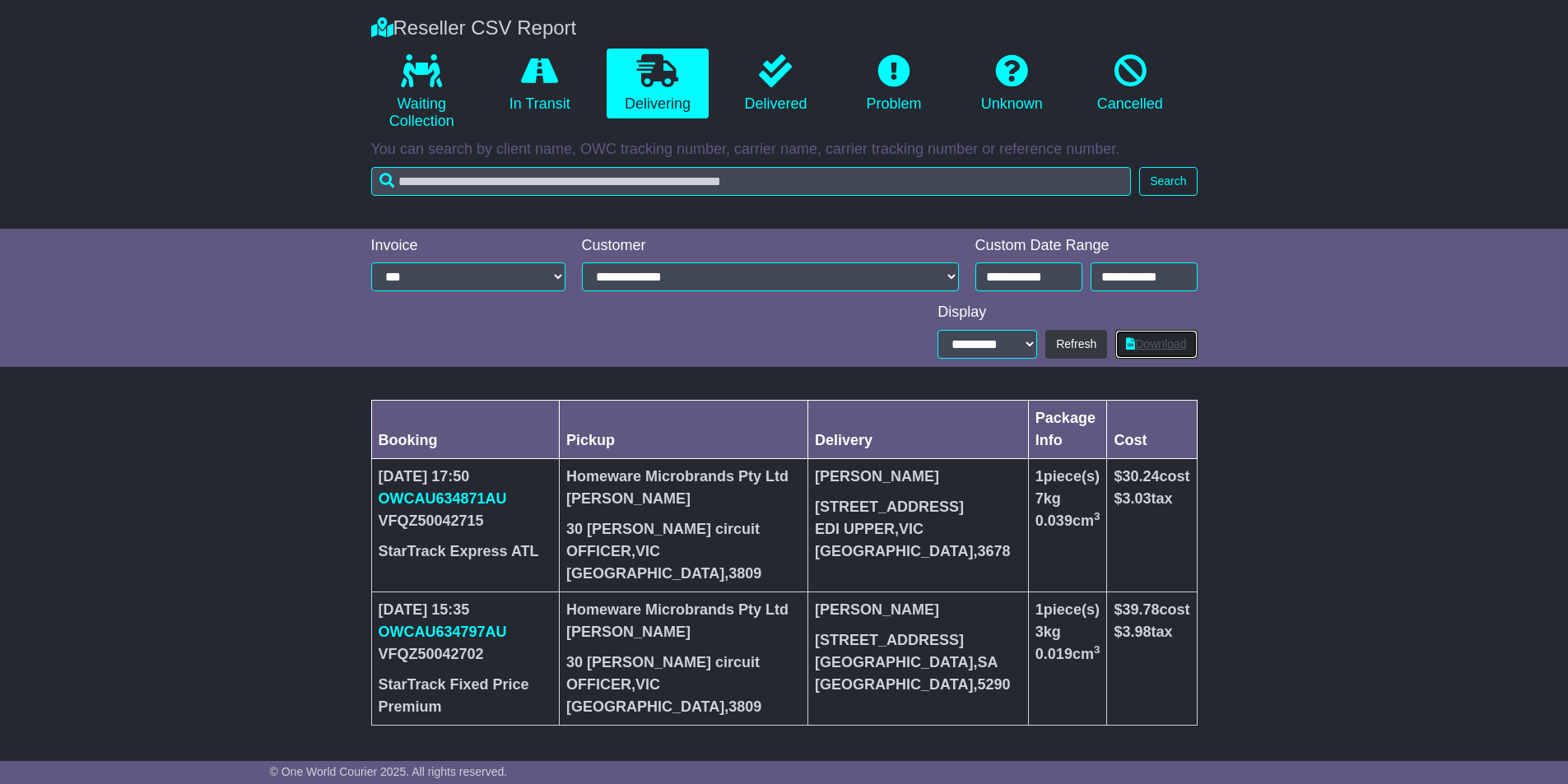
click at [1134, 350] on link "Download" at bounding box center [1156, 344] width 81 height 29
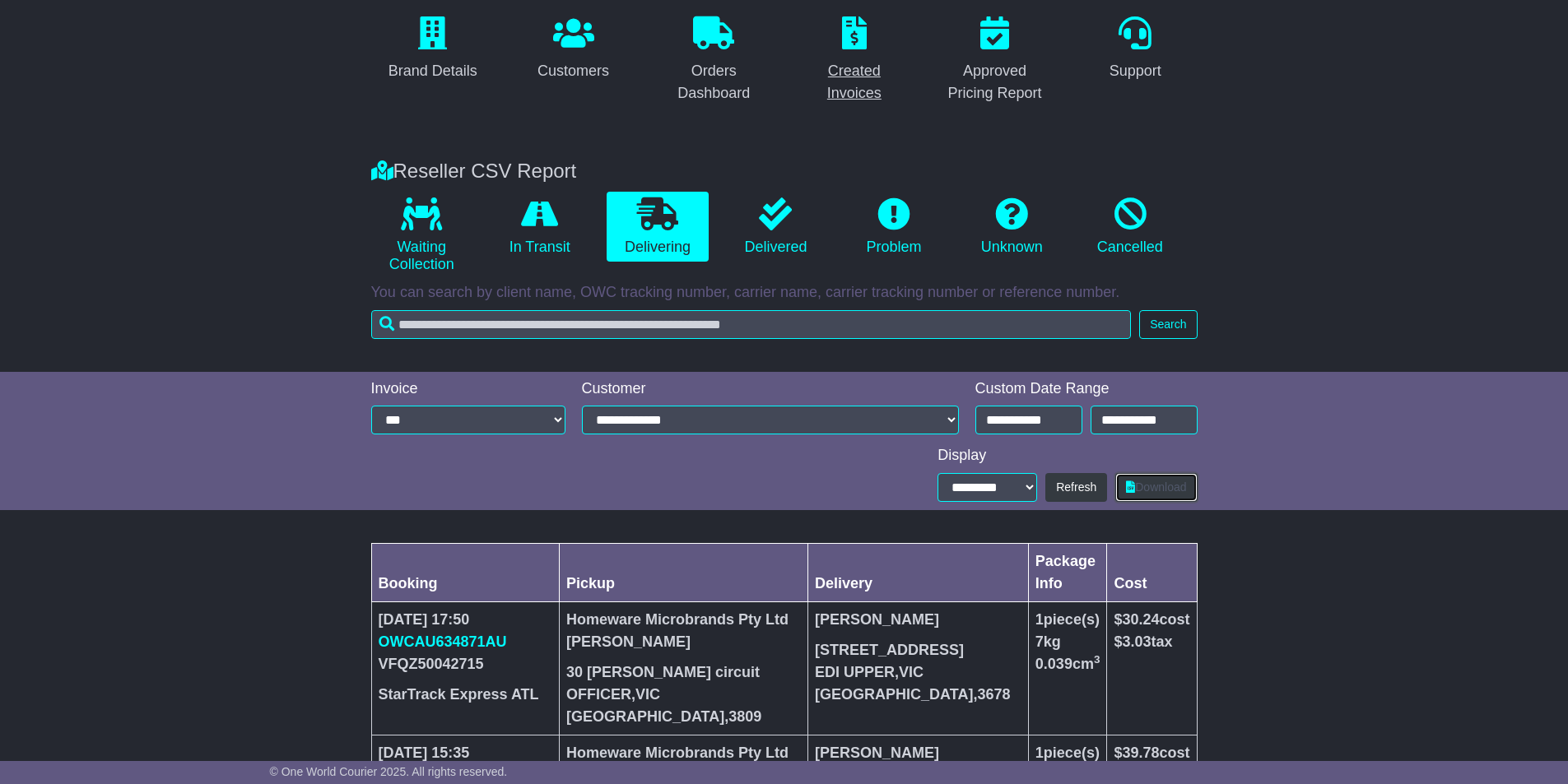
scroll to position [0, 0]
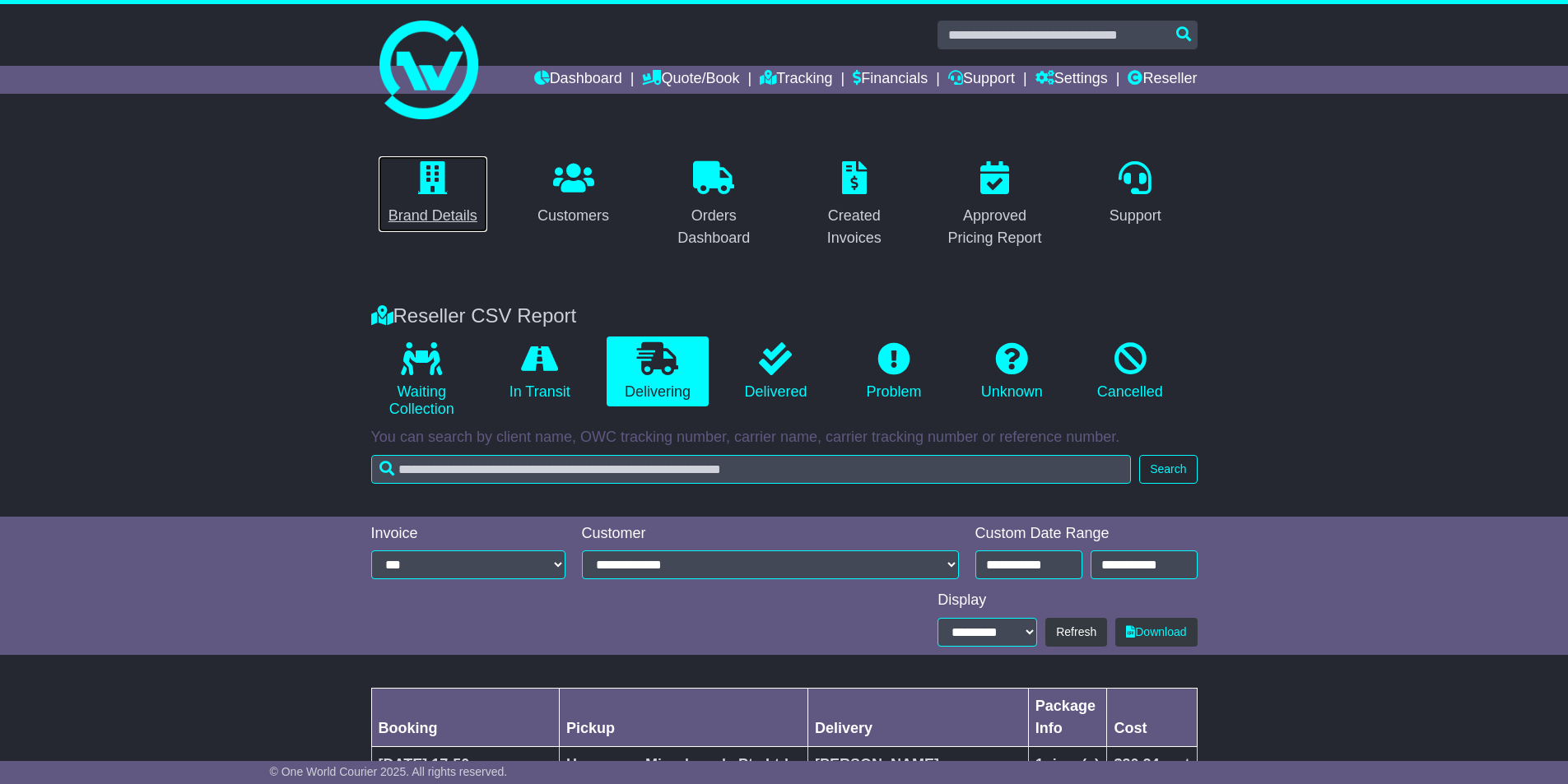
click at [434, 204] on link "Brand Details" at bounding box center [433, 194] width 110 height 78
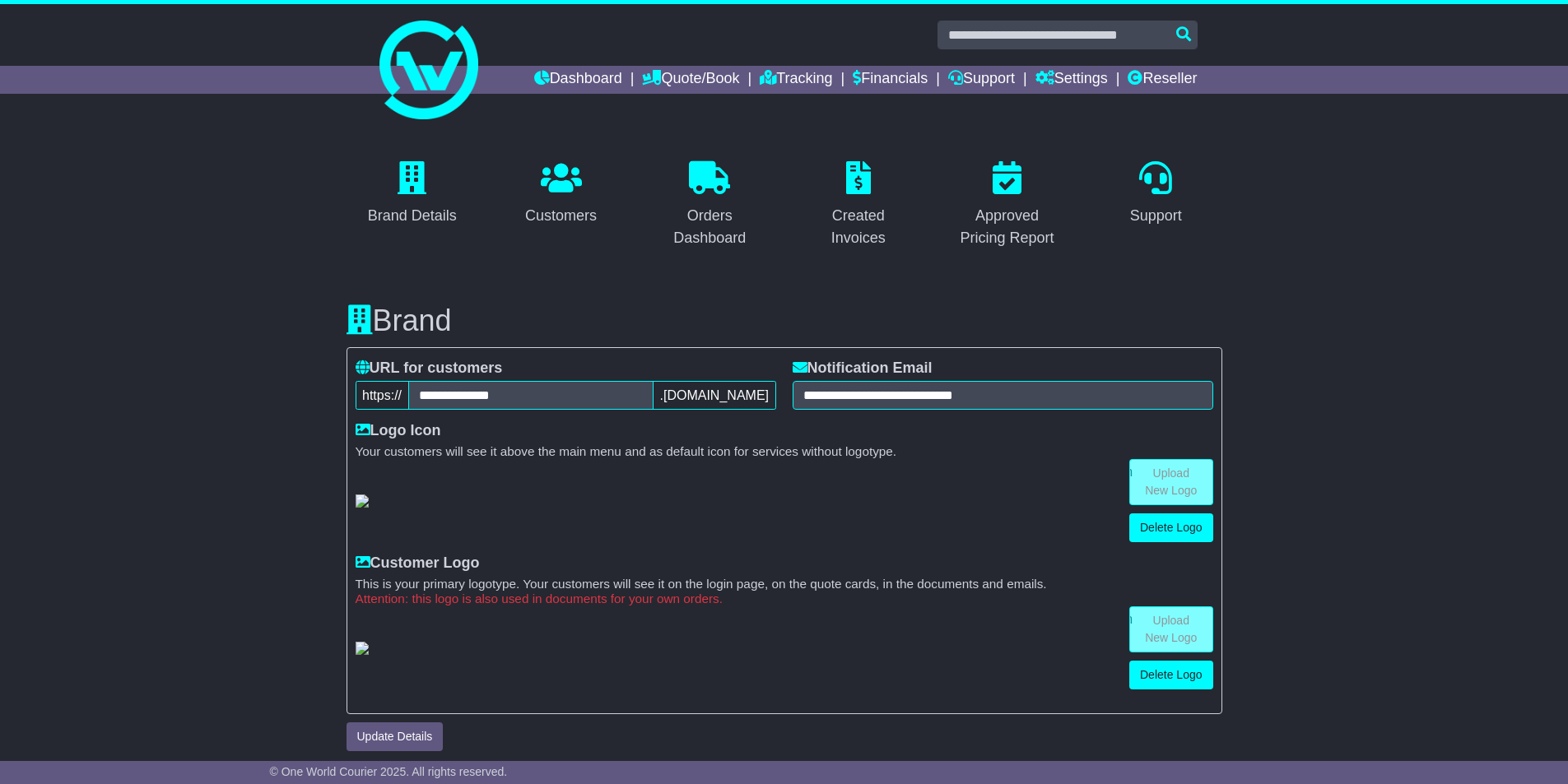
click at [563, 199] on link "Customers" at bounding box center [561, 194] width 93 height 78
click at [1056, 74] on link "Settings" at bounding box center [1072, 80] width 73 height 28
click at [1067, 102] on link "Settings" at bounding box center [1100, 108] width 130 height 18
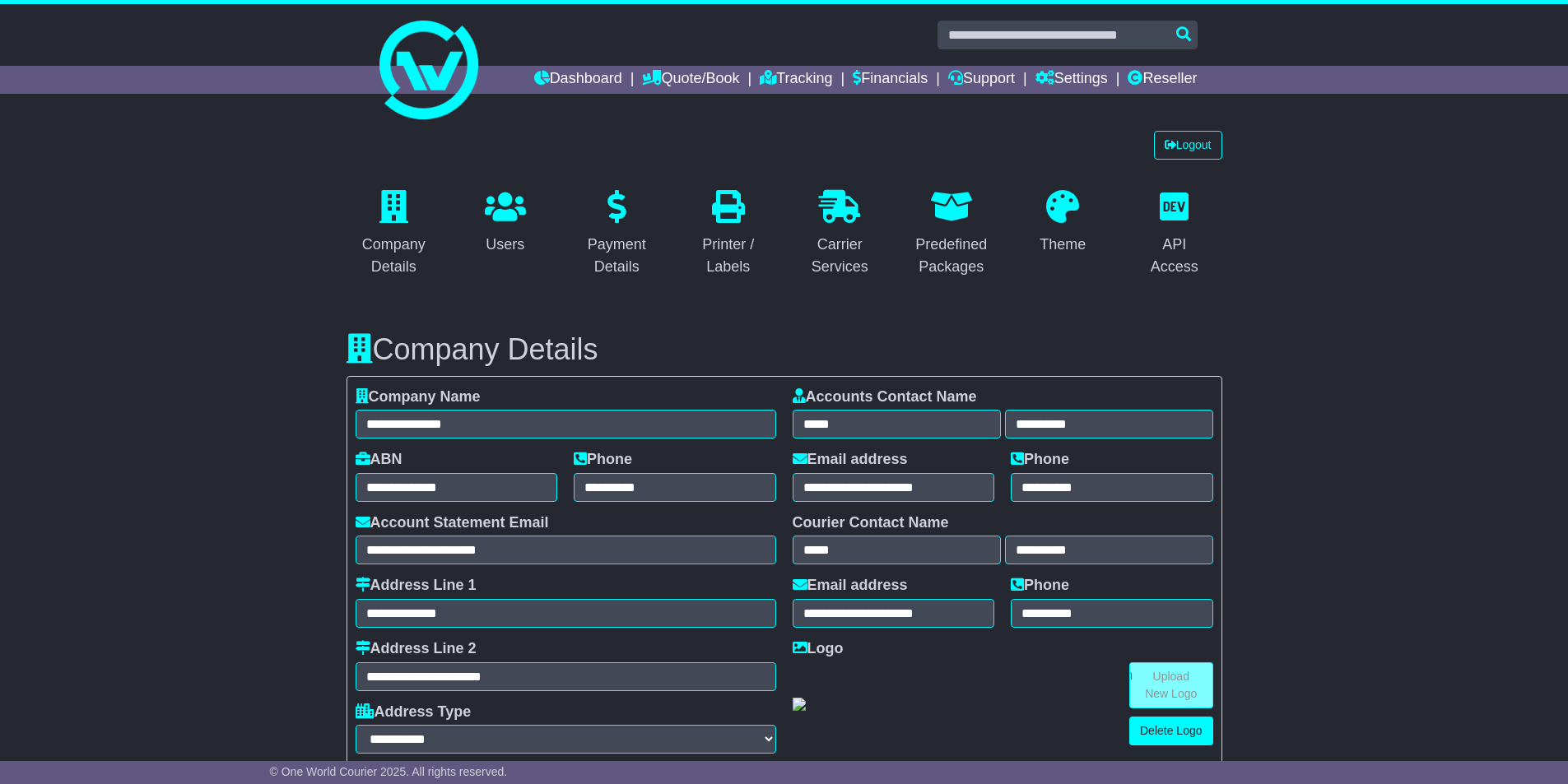
select select "**********"
select select "**"
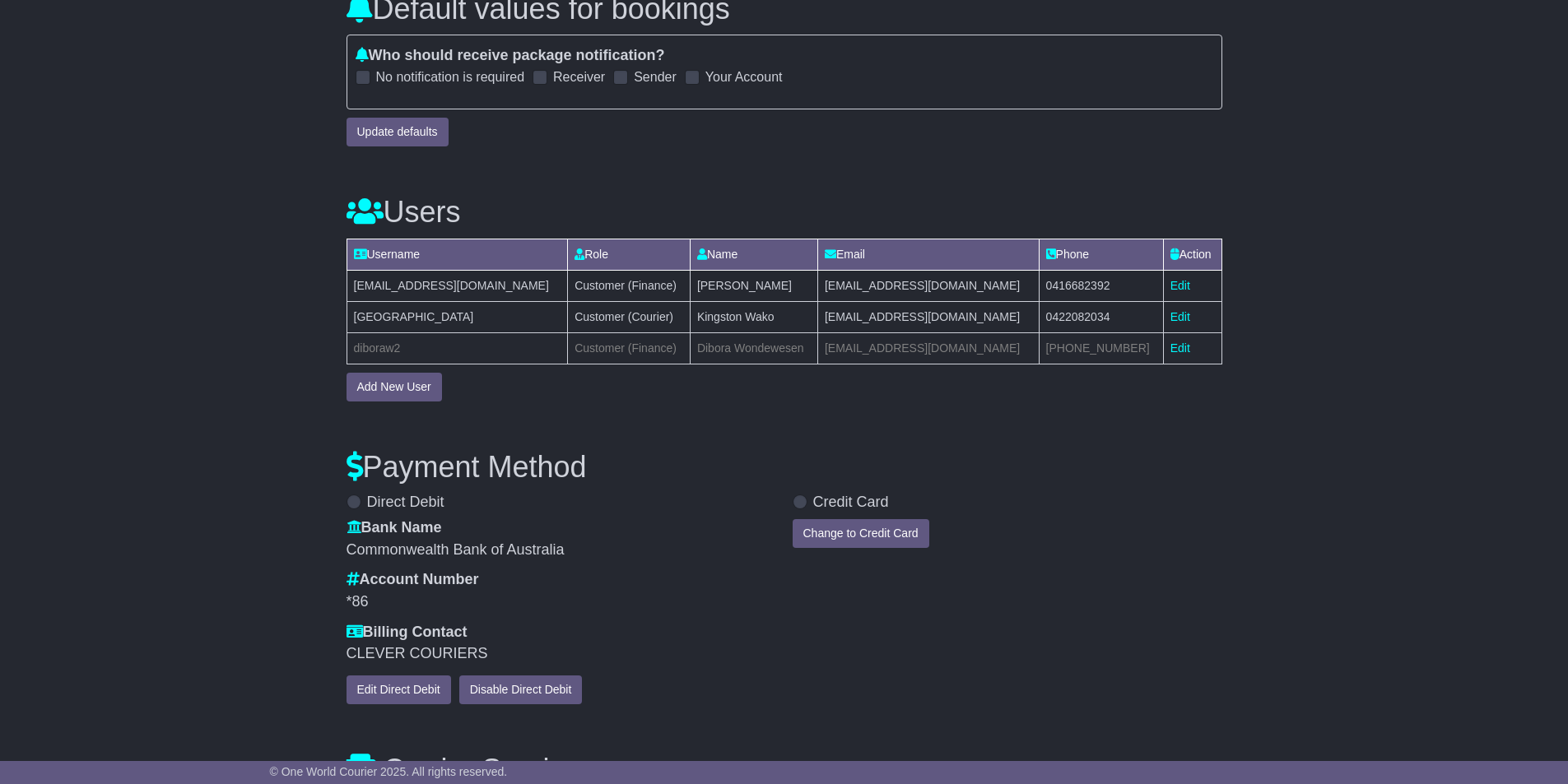
scroll to position [1234, 0]
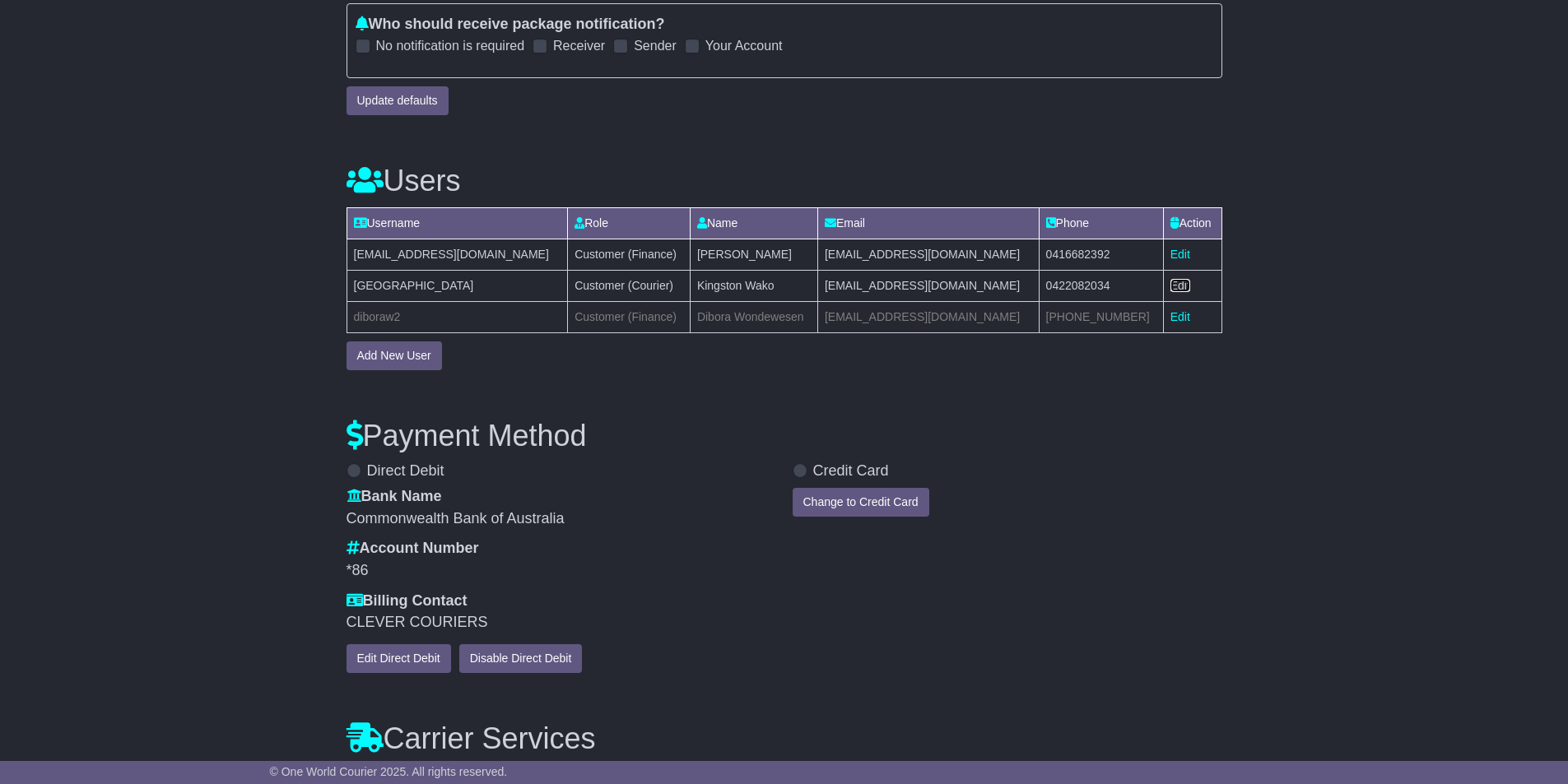
click at [1171, 283] on link "Edit" at bounding box center [1181, 285] width 20 height 13
select select "**"
select select "**********"
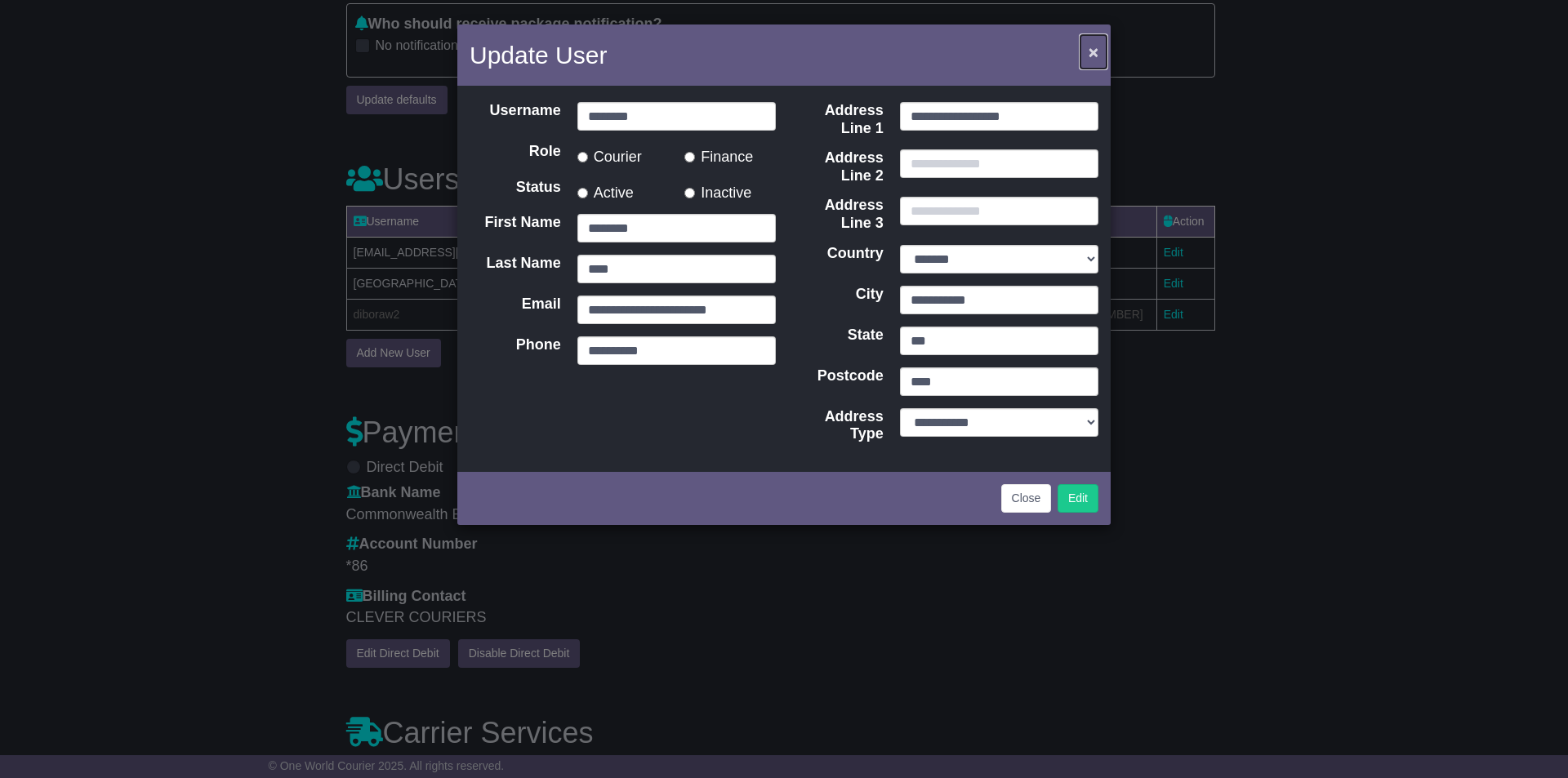
click at [1089, 53] on span "×" at bounding box center [1093, 52] width 10 height 19
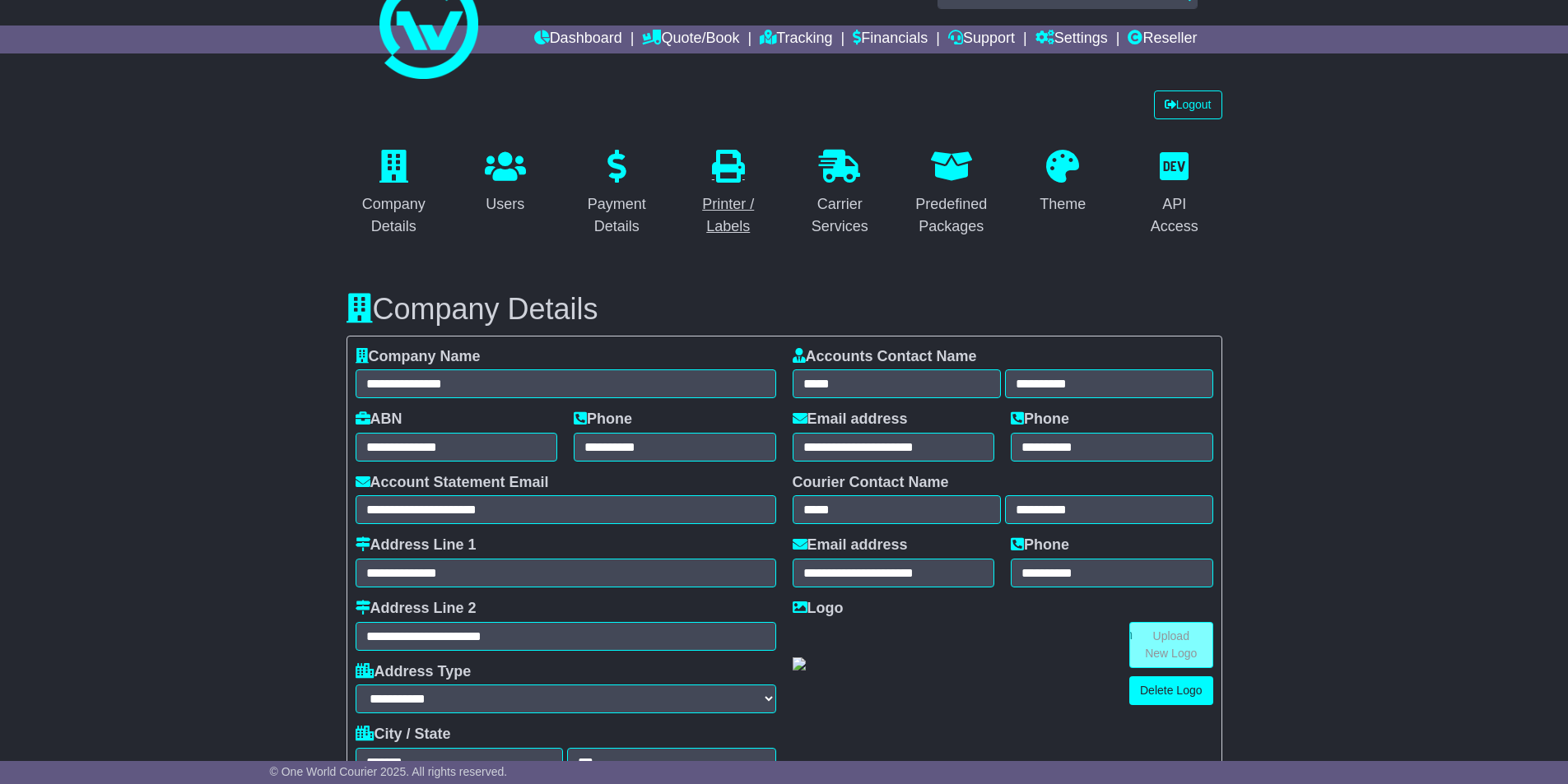
scroll to position [0, 0]
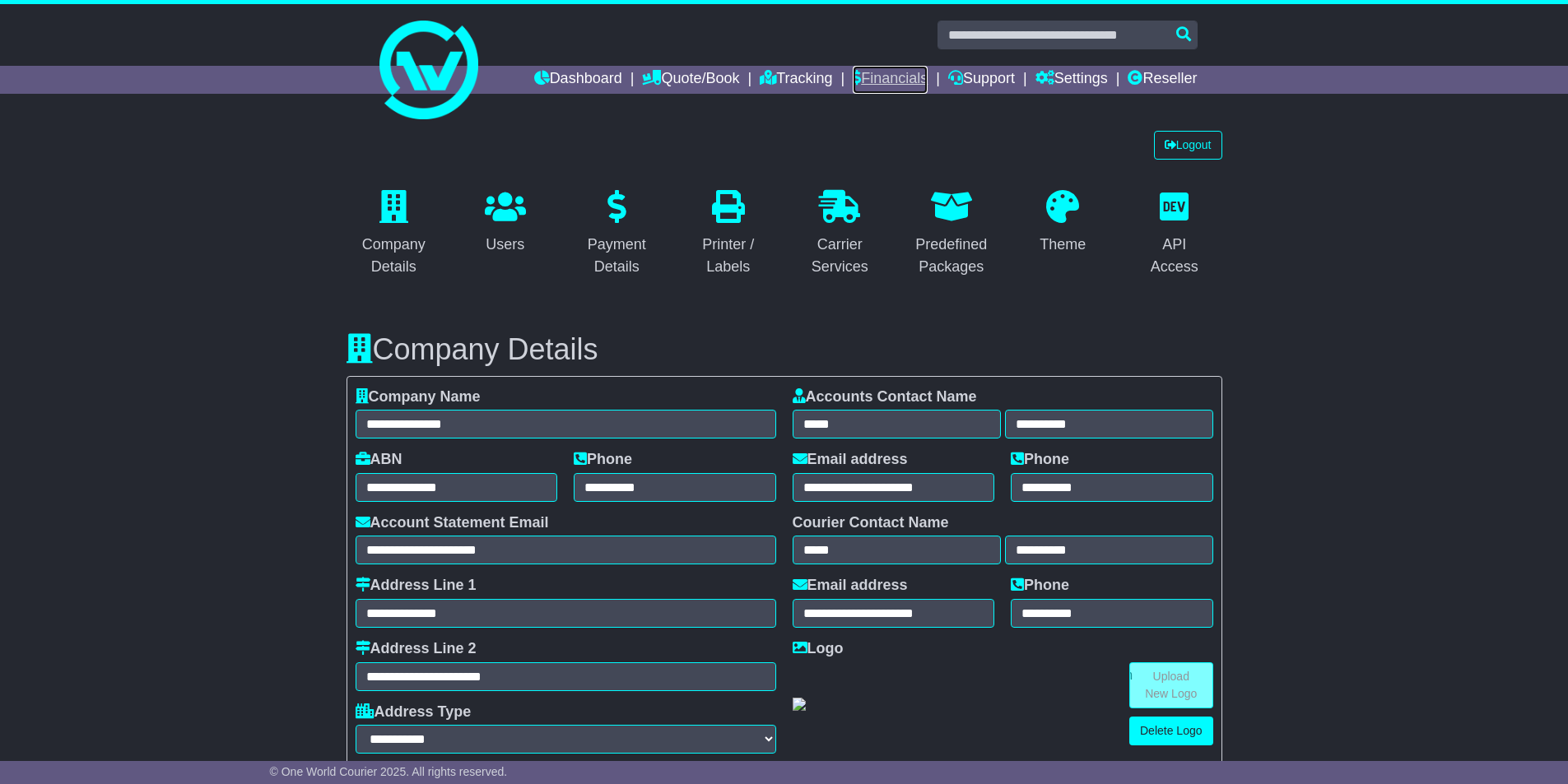
click at [876, 67] on link "Financials" at bounding box center [890, 80] width 75 height 28
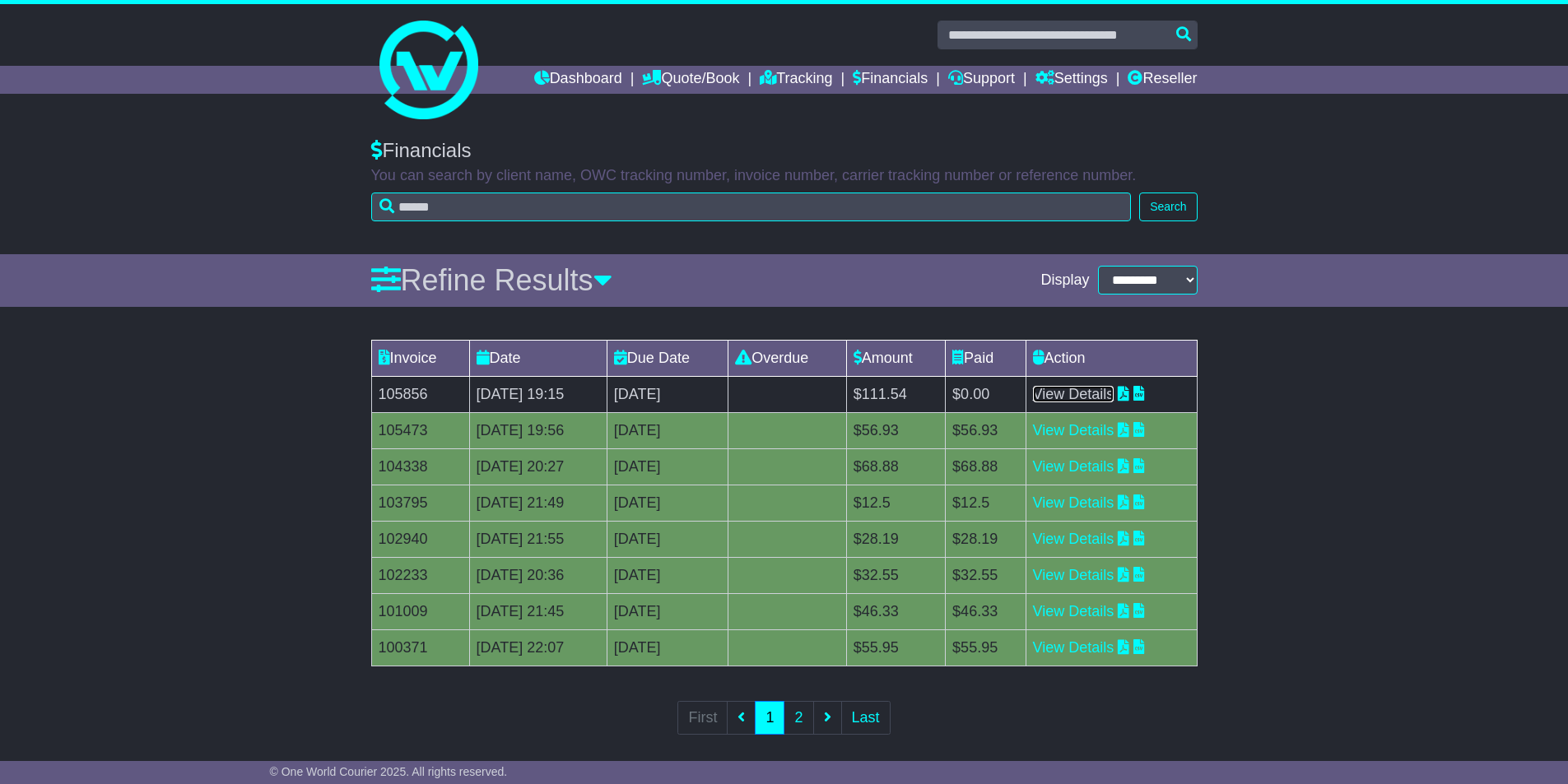
click at [1073, 390] on link "View Details" at bounding box center [1073, 394] width 81 height 17
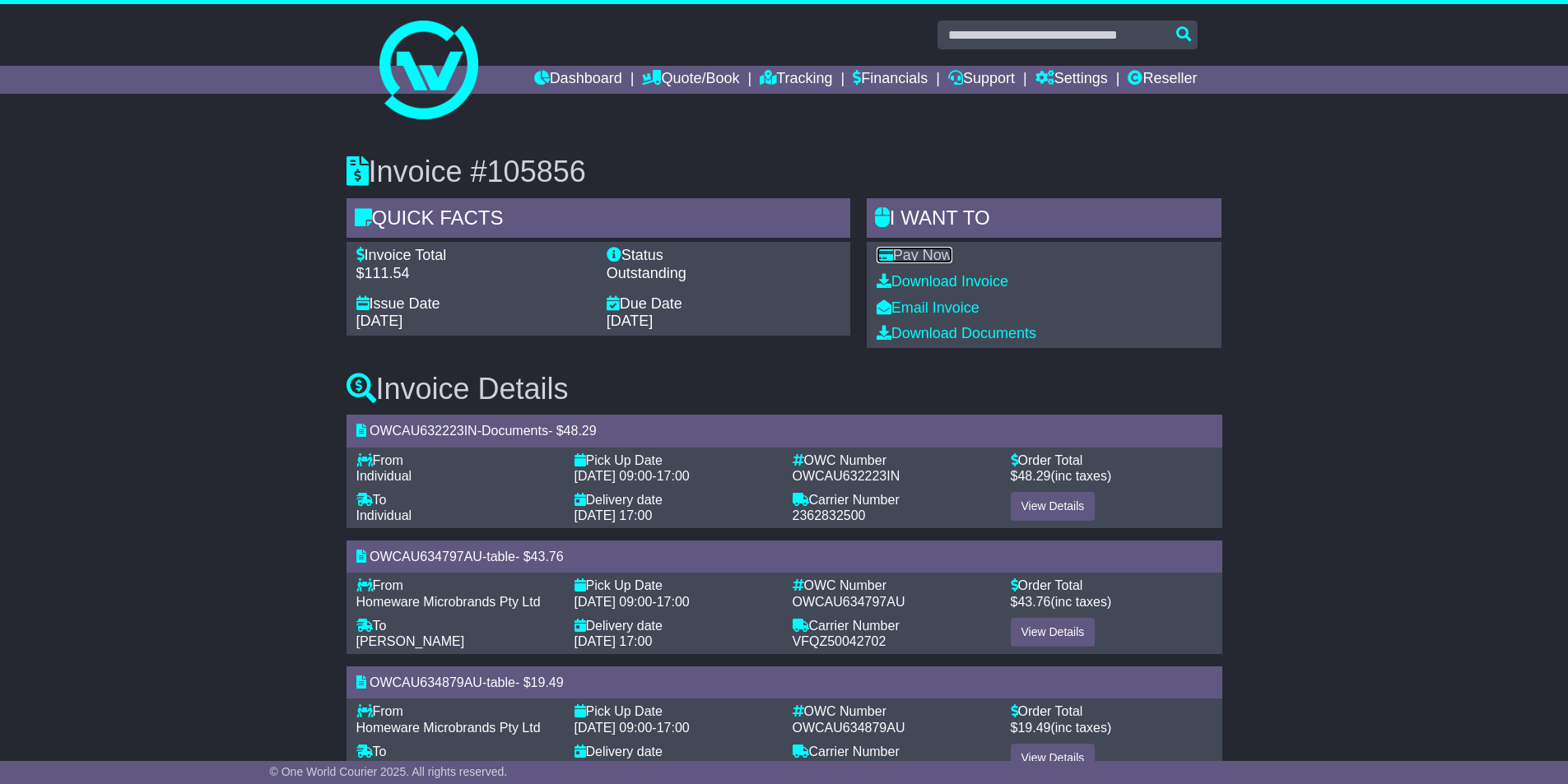
click at [932, 259] on link "Pay Now" at bounding box center [914, 255] width 76 height 17
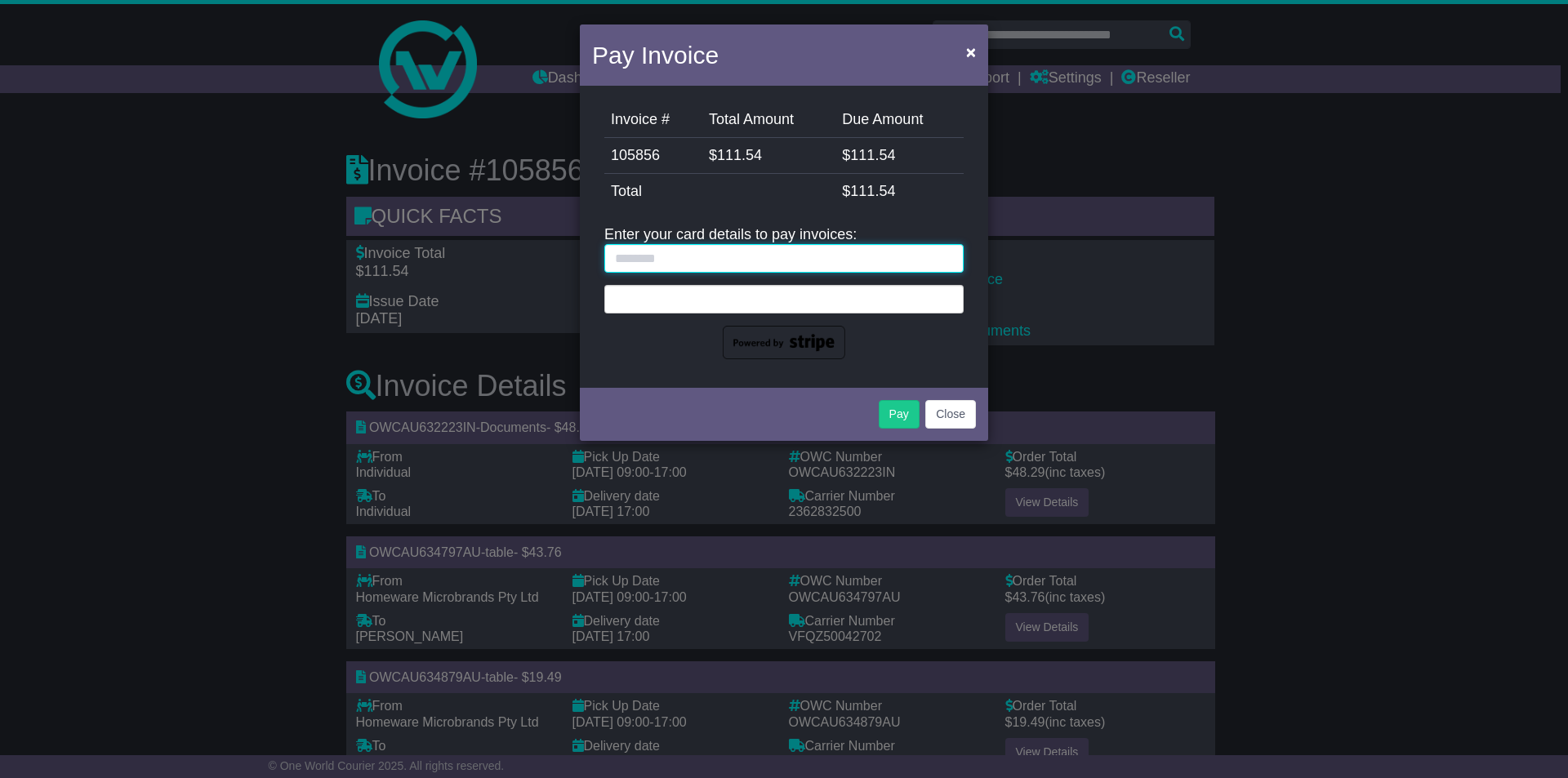
click at [805, 253] on input "text" at bounding box center [784, 258] width 360 height 29
drag, startPoint x: 754, startPoint y: 263, endPoint x: 607, endPoint y: 264, distance: 147.0
click at [544, 257] on div "Pay Invoice × Invoice # Total Amount Due Amount 105856 $ 111.54 $ 111.54 Stripe…" at bounding box center [784, 389] width 1568 height 778
type input "**********"
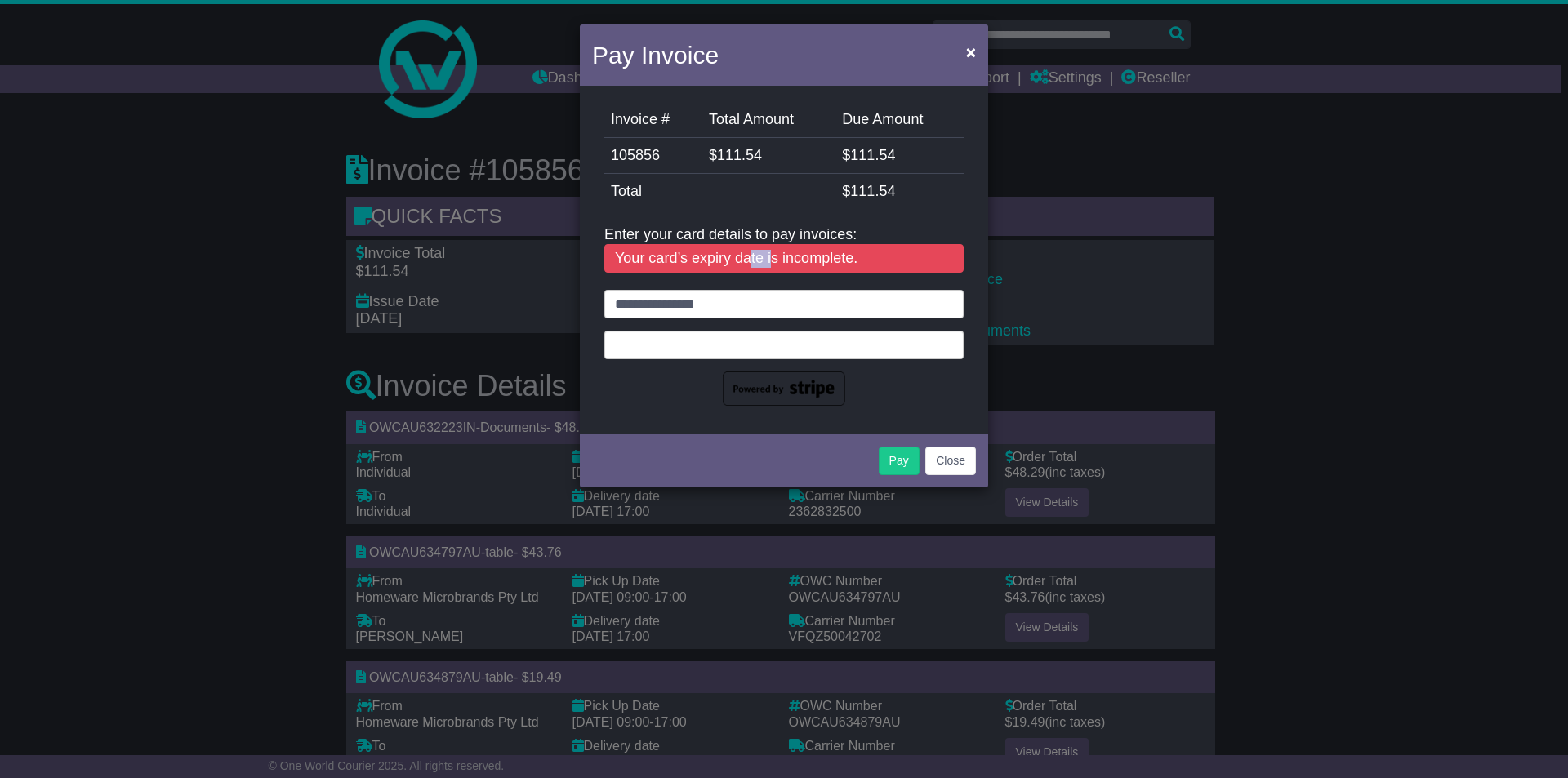
click at [750, 266] on div "Your card’s expiry date is incomplete." at bounding box center [784, 259] width 360 height 30
drag, startPoint x: 767, startPoint y: 309, endPoint x: 534, endPoint y: 323, distance: 233.4
click at [534, 322] on div "Pay Invoice × Invoice # Total Amount Due Amount 105856 $ 111.54 $ 111.54 Stripe…" at bounding box center [784, 389] width 1568 height 778
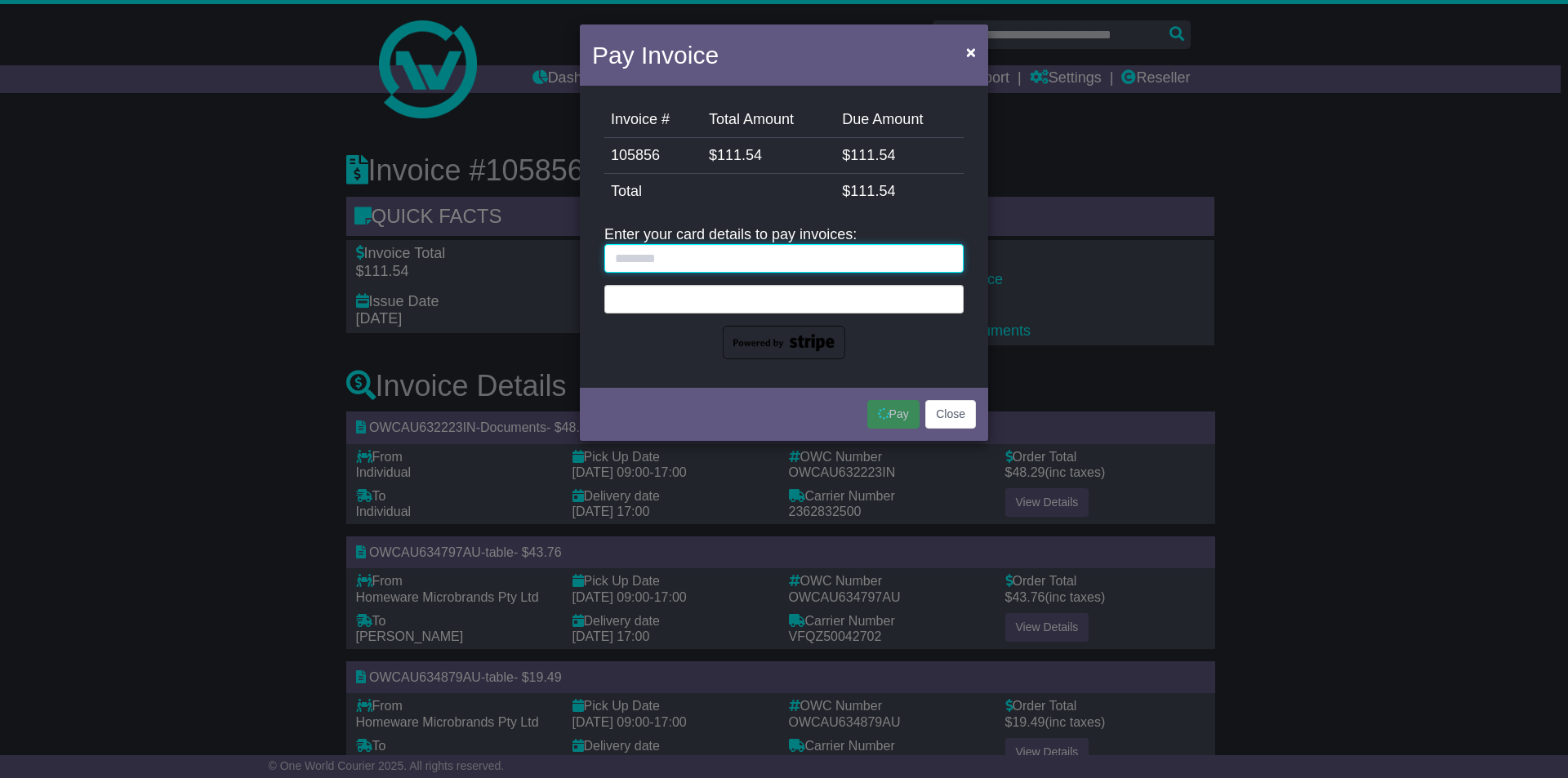
click at [834, 262] on input "text" at bounding box center [784, 258] width 360 height 29
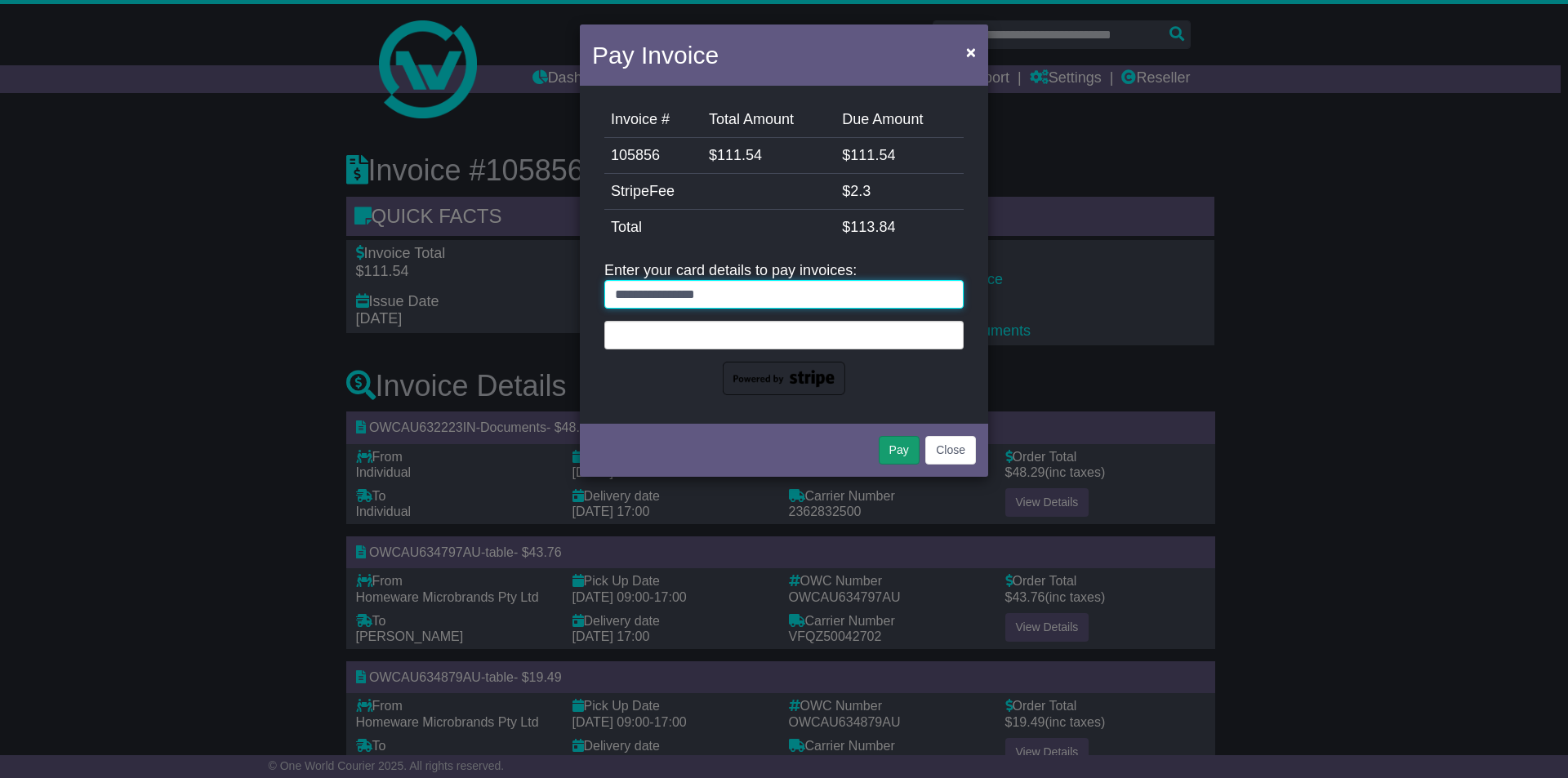
type input "**********"
click at [897, 447] on button "Pay" at bounding box center [899, 450] width 41 height 29
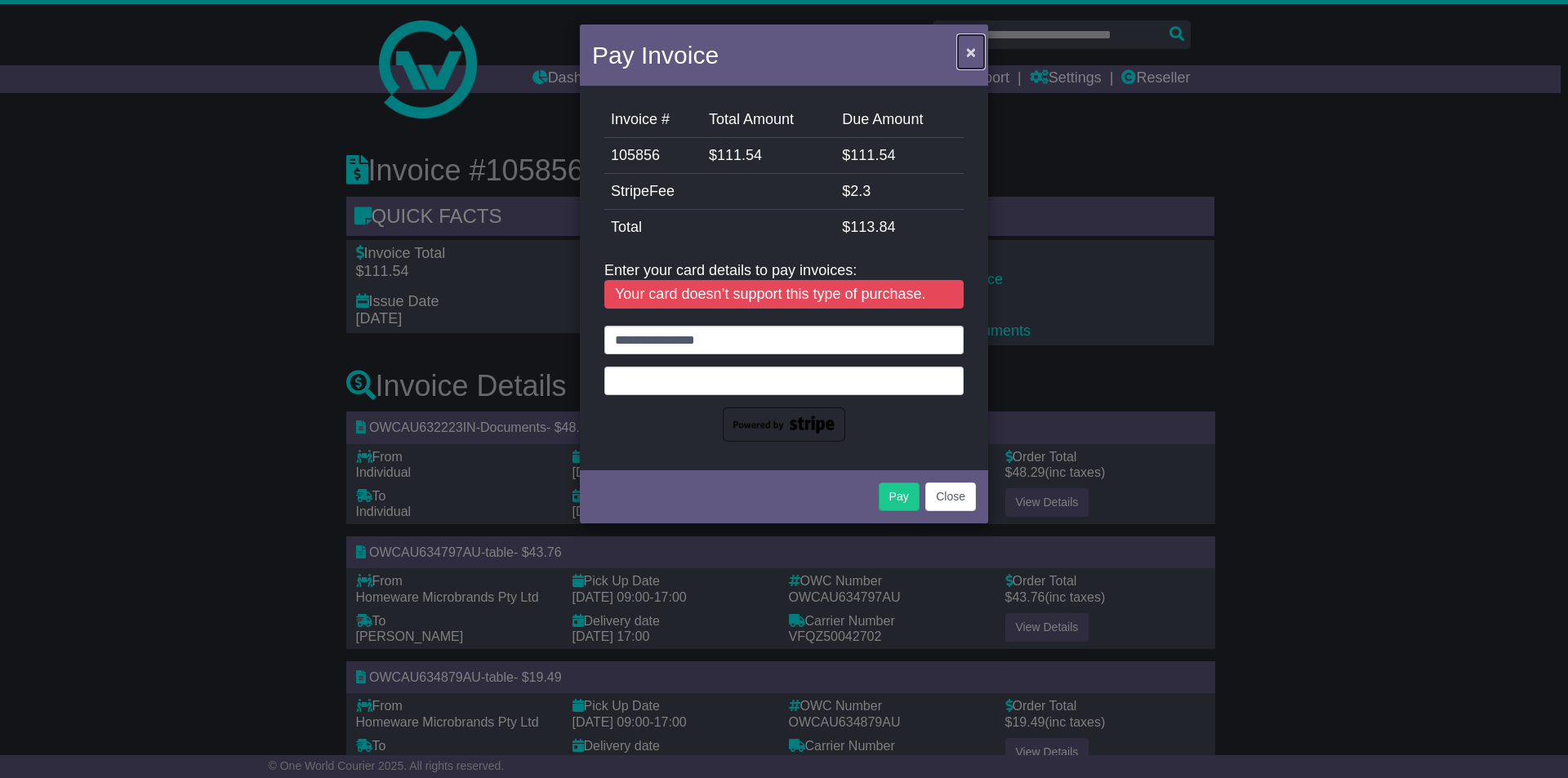
click at [967, 51] on span "×" at bounding box center [971, 52] width 10 height 19
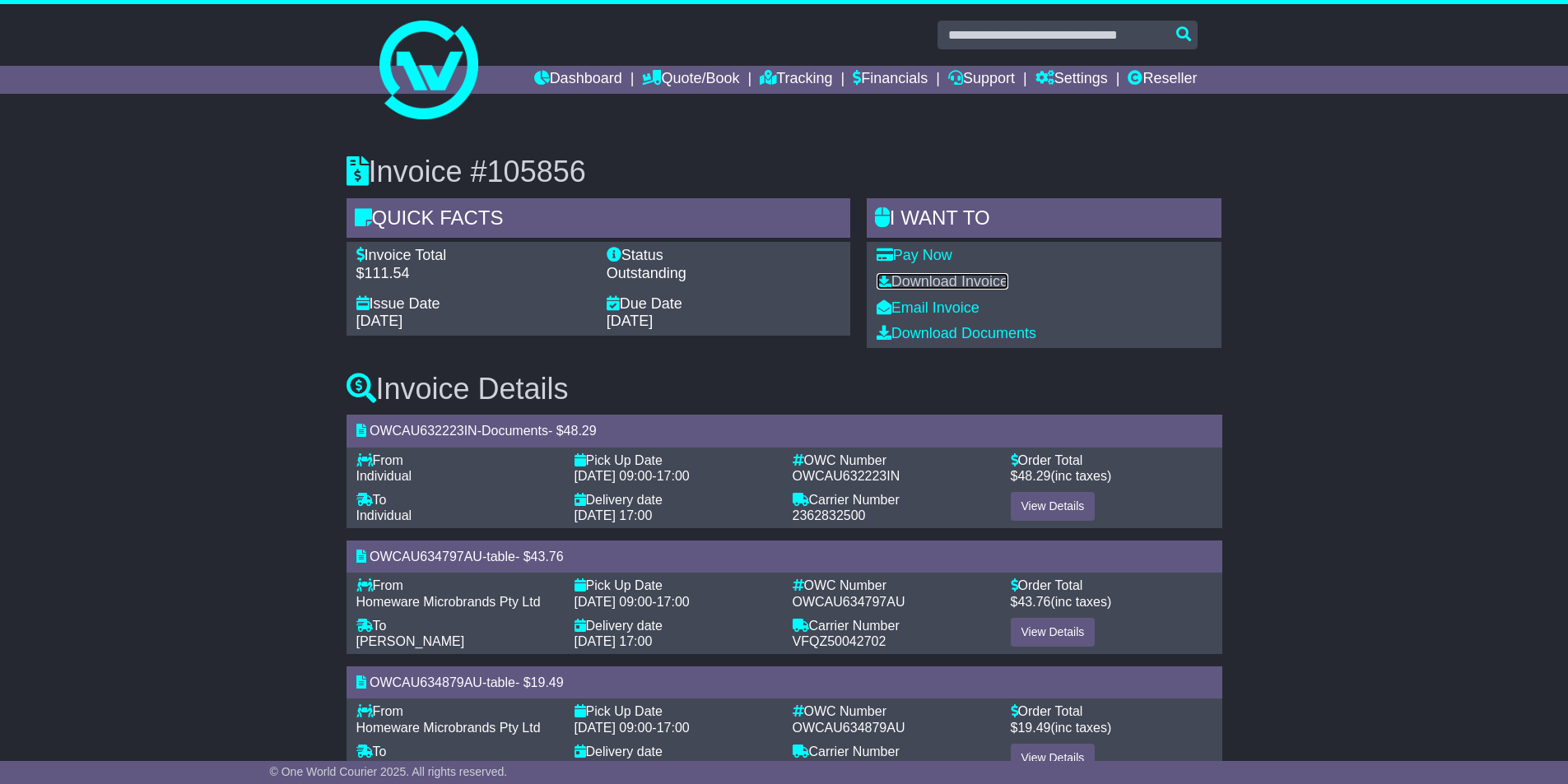
click at [956, 283] on link "Download Invoice" at bounding box center [942, 281] width 132 height 17
